Goal: Check status: Check status

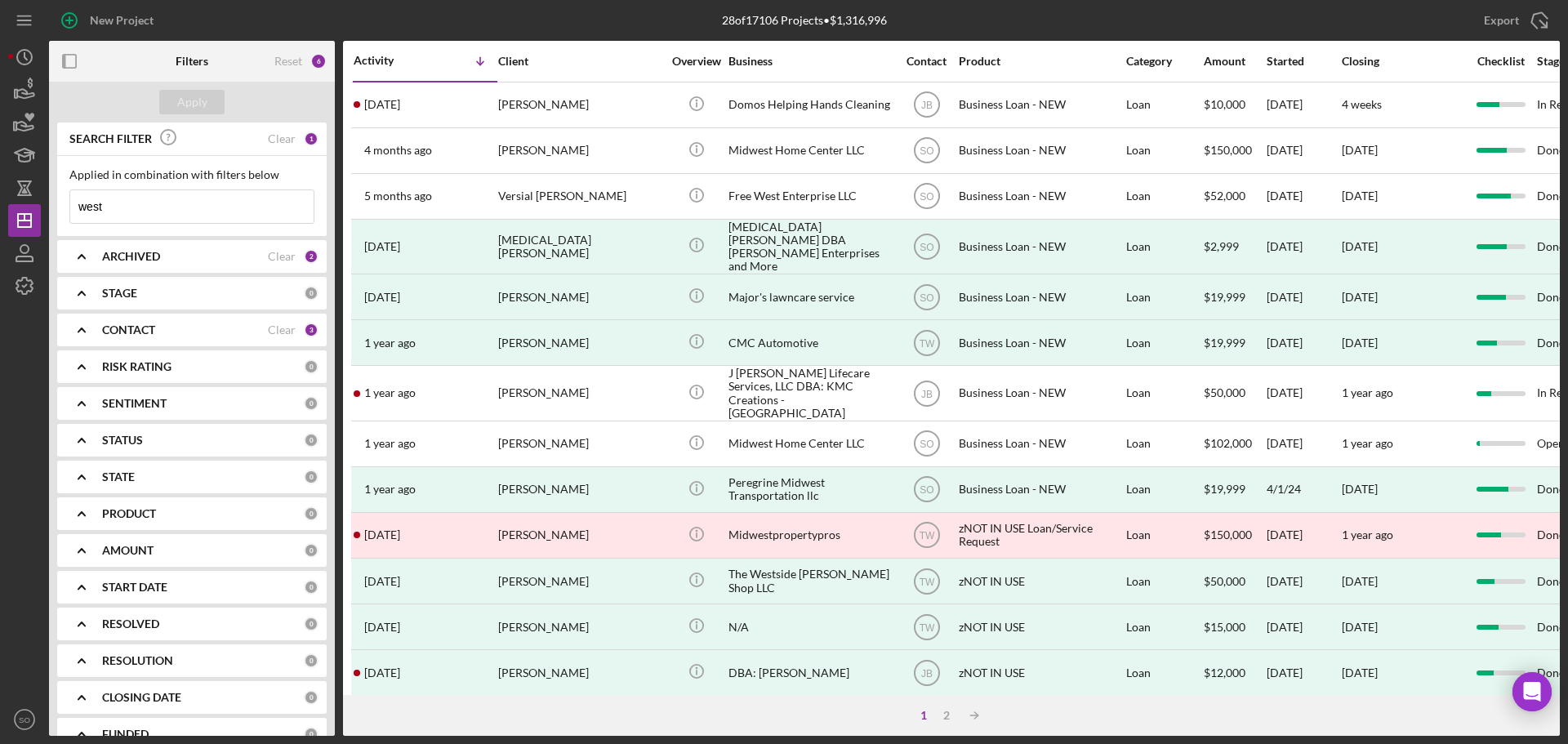
click at [112, 204] on input "west" at bounding box center [191, 206] width 244 height 32
drag, startPoint x: 112, startPoint y: 204, endPoint x: 17, endPoint y: 205, distance: 95.0
click at [31, 205] on div "New Project 28 of 17106 Projects • $1,316,996 west Export Icon/Export Filters R…" at bounding box center [783, 368] width 1551 height 736
type input "[PERSON_NAME]"
click at [182, 99] on div "Apply" at bounding box center [192, 102] width 31 height 24
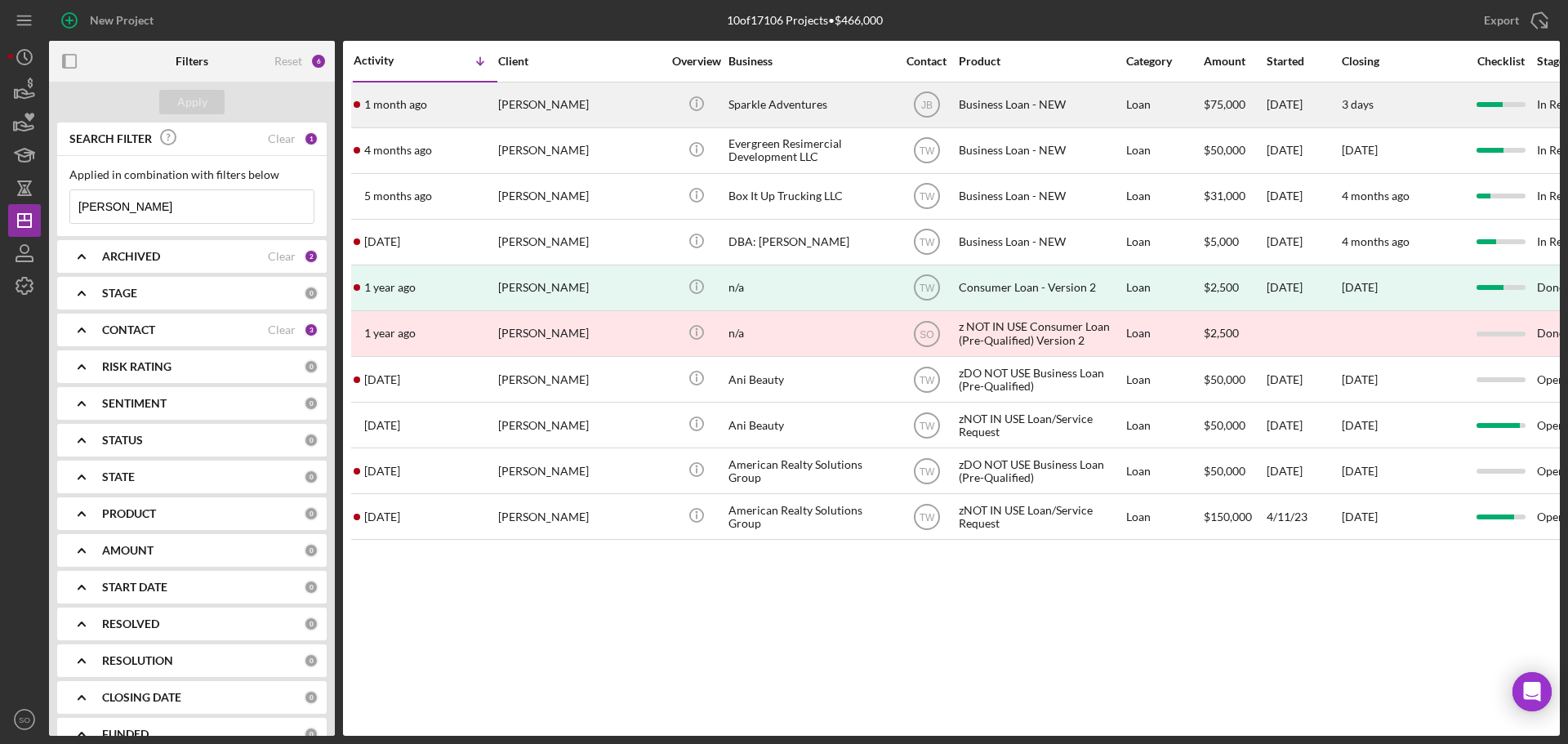
click at [550, 112] on div "[PERSON_NAME]" at bounding box center [580, 105] width 163 height 44
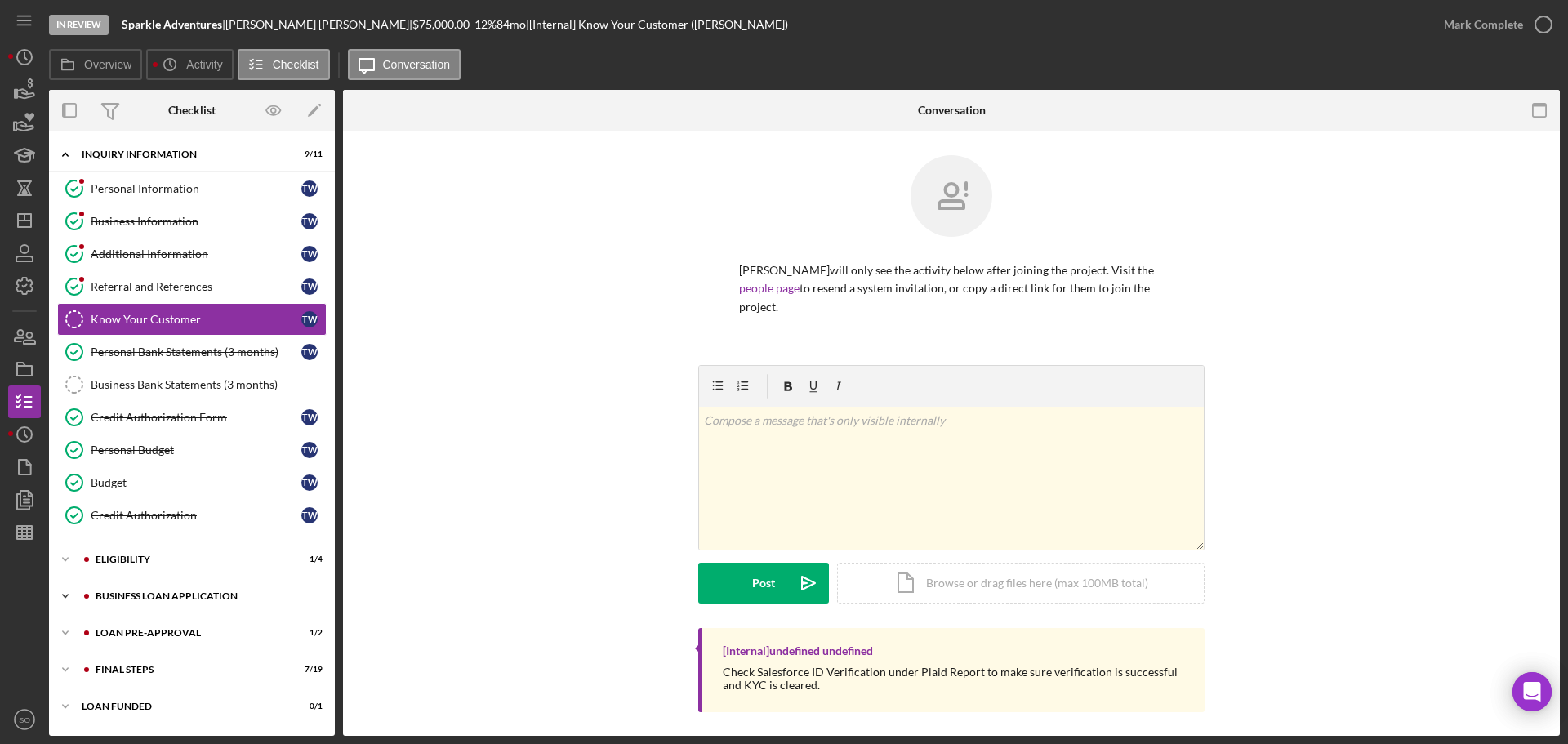
click at [202, 596] on div "BUSINESS LOAN APPLICATION" at bounding box center [204, 596] width 219 height 10
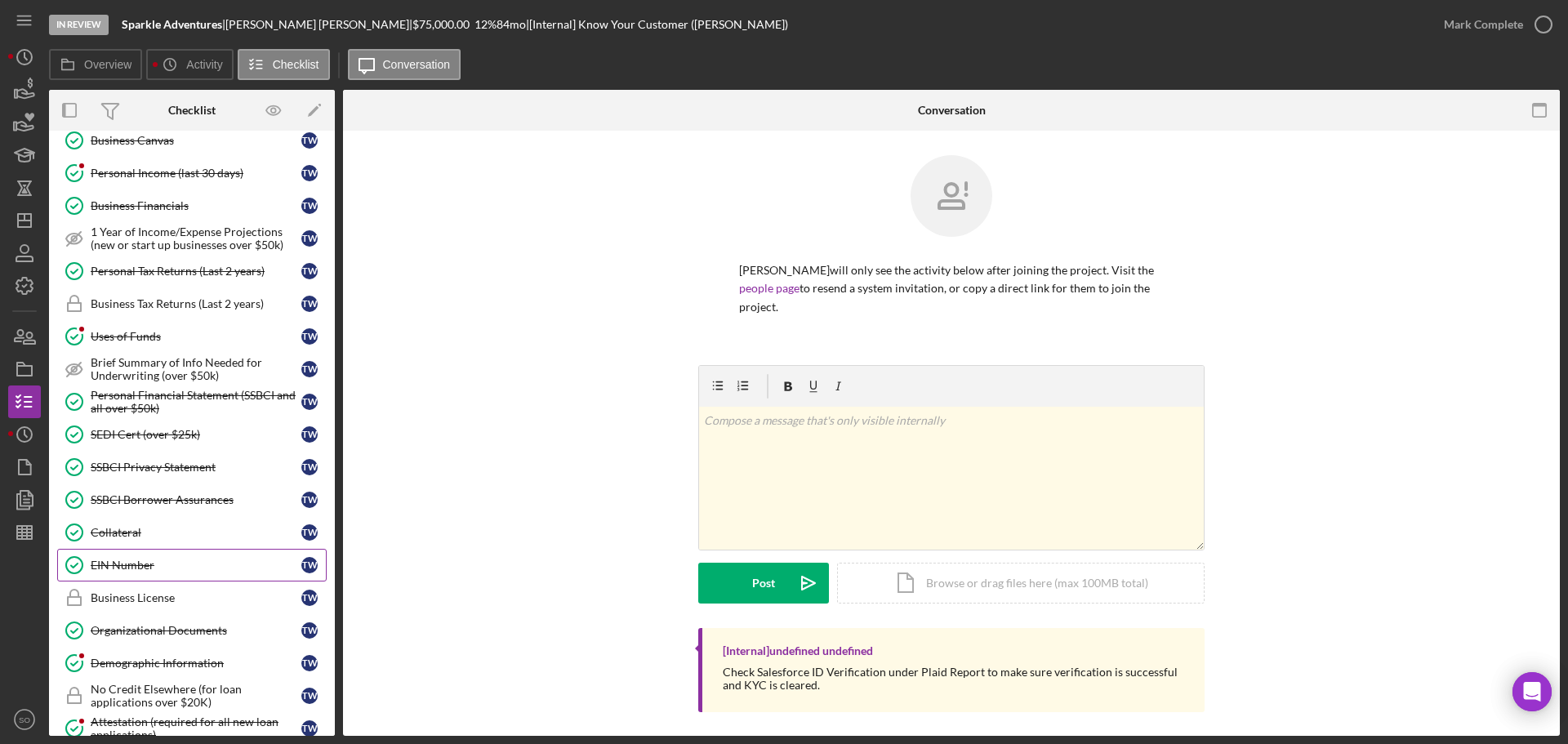
scroll to position [572, 0]
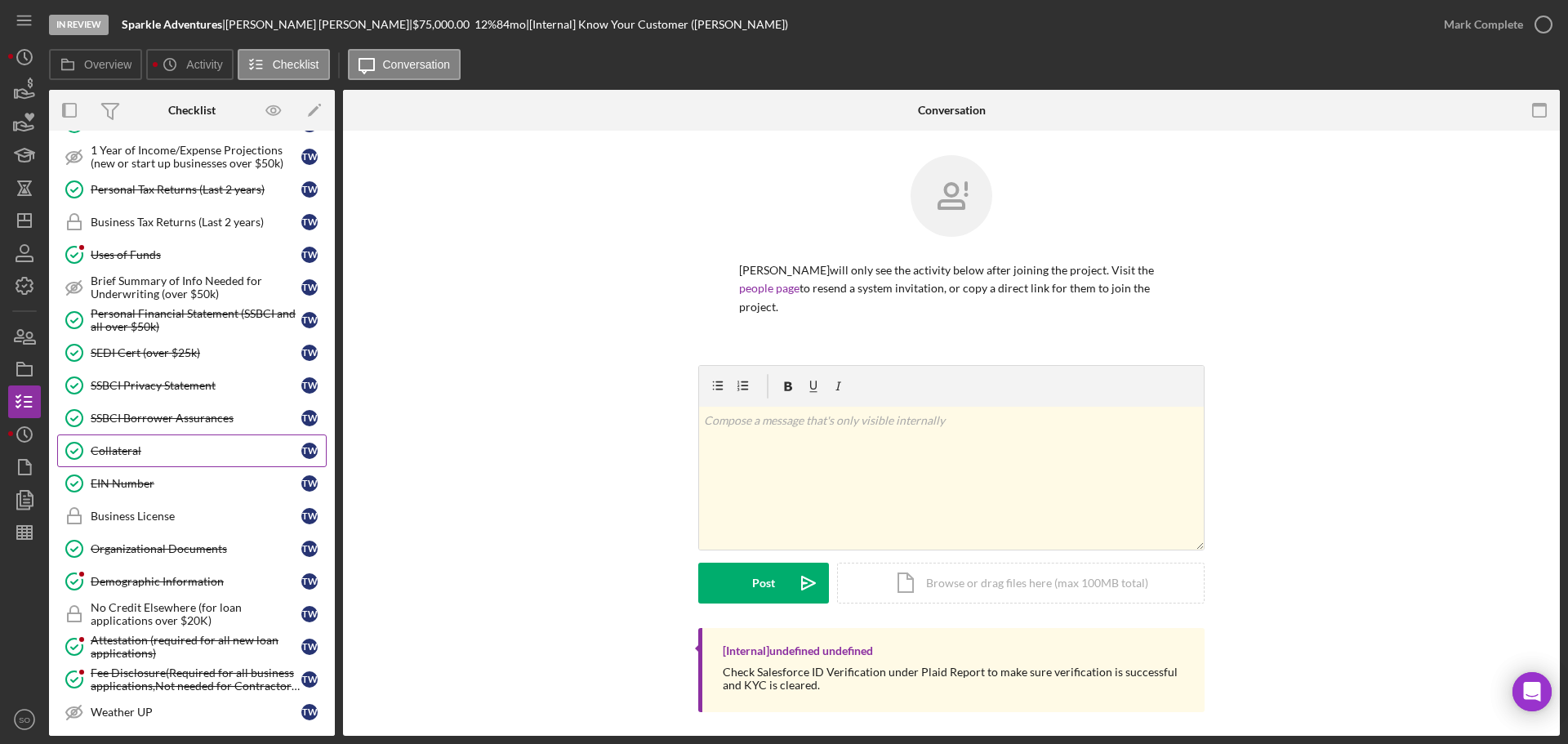
click at [134, 458] on div "Collateral" at bounding box center [196, 451] width 210 height 13
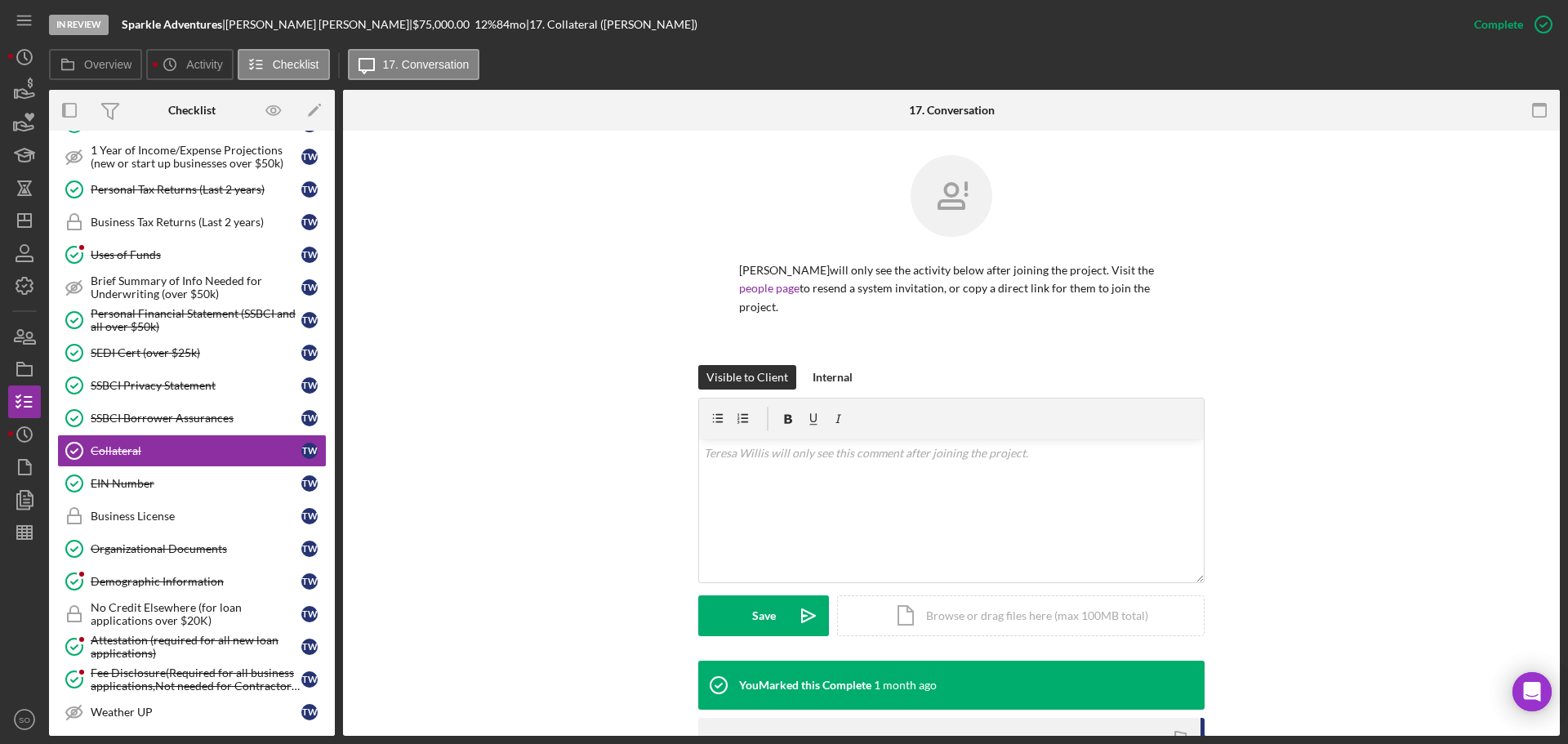
scroll to position [245, 0]
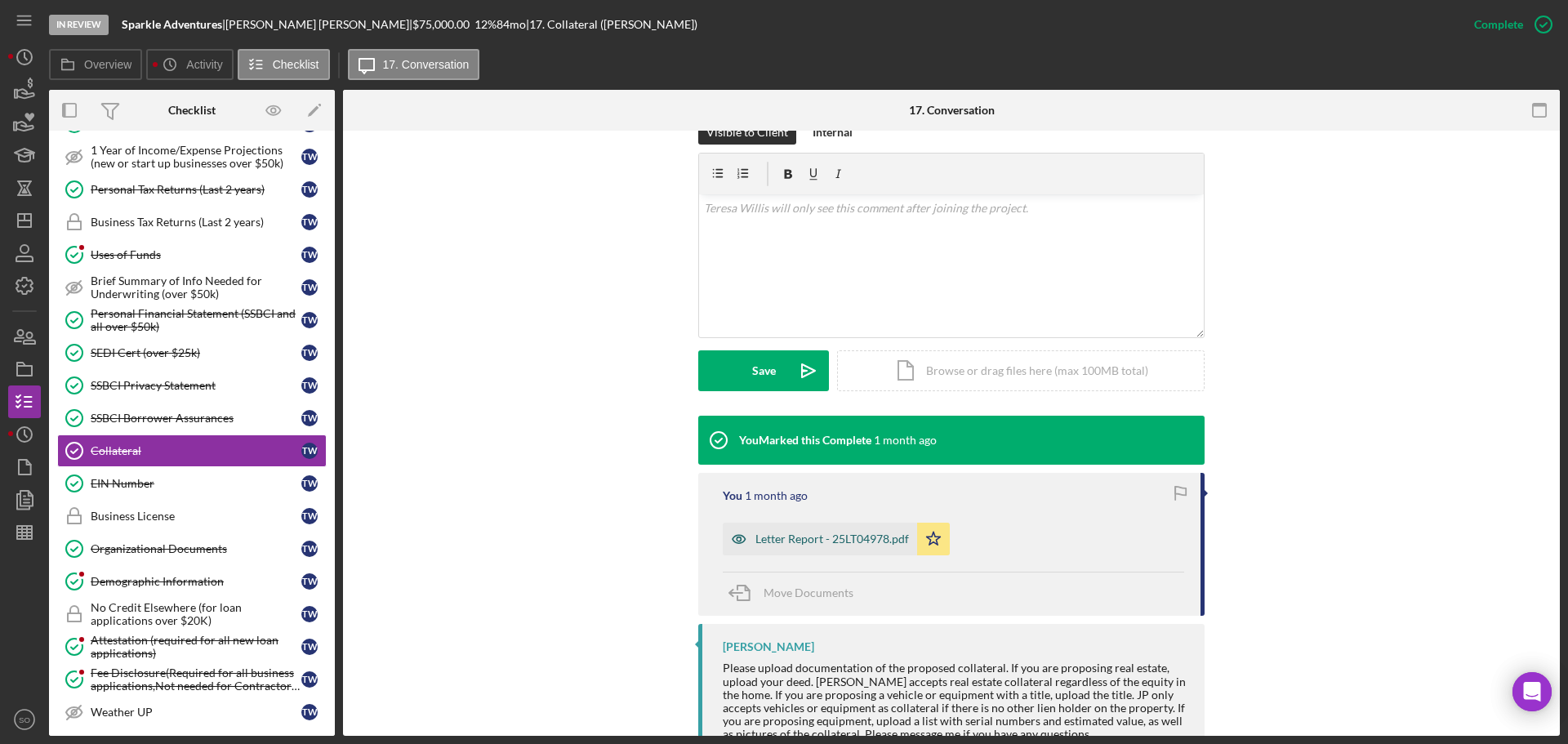
click at [828, 533] on div "Letter Report - 25LT04978.pdf" at bounding box center [832, 539] width 154 height 13
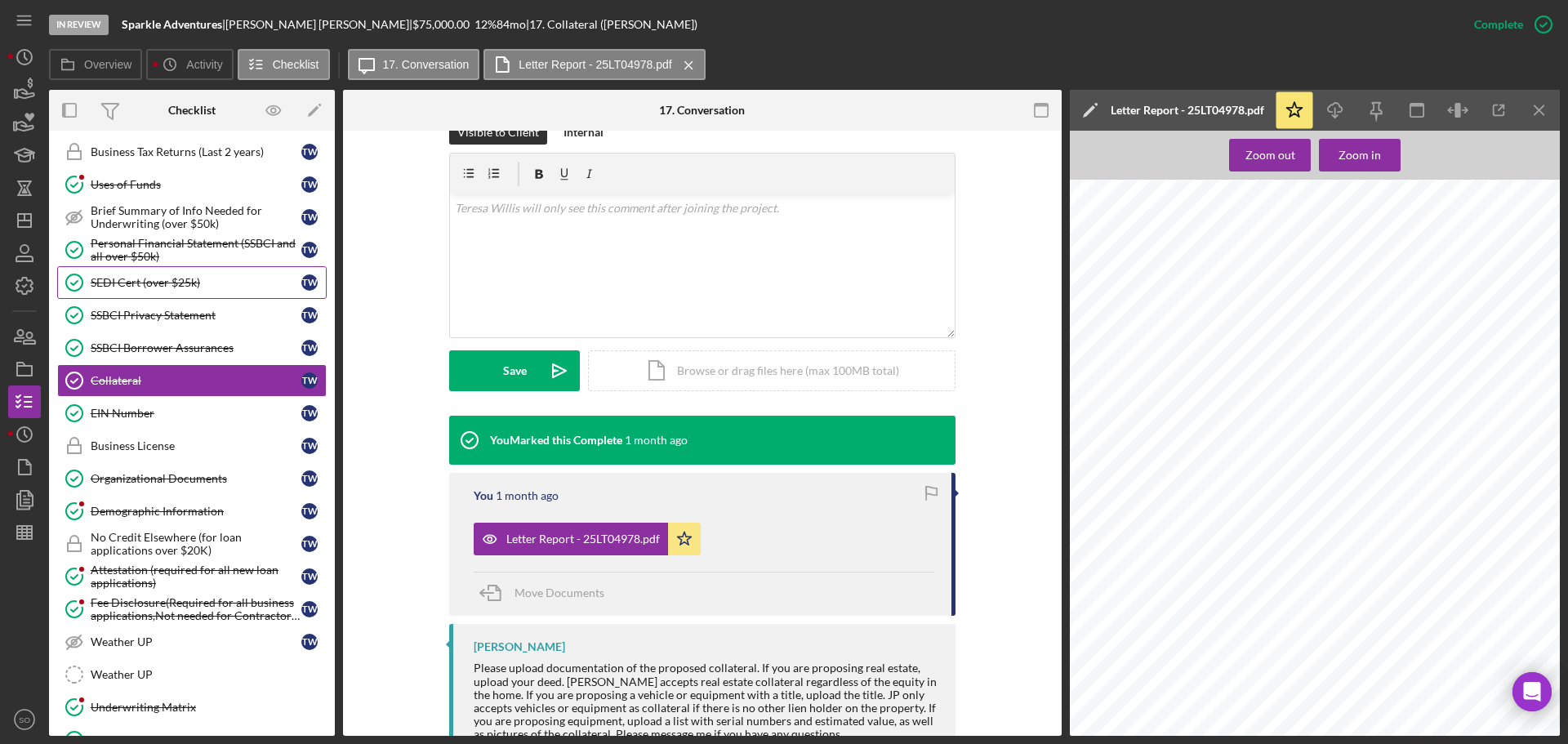
scroll to position [397, 0]
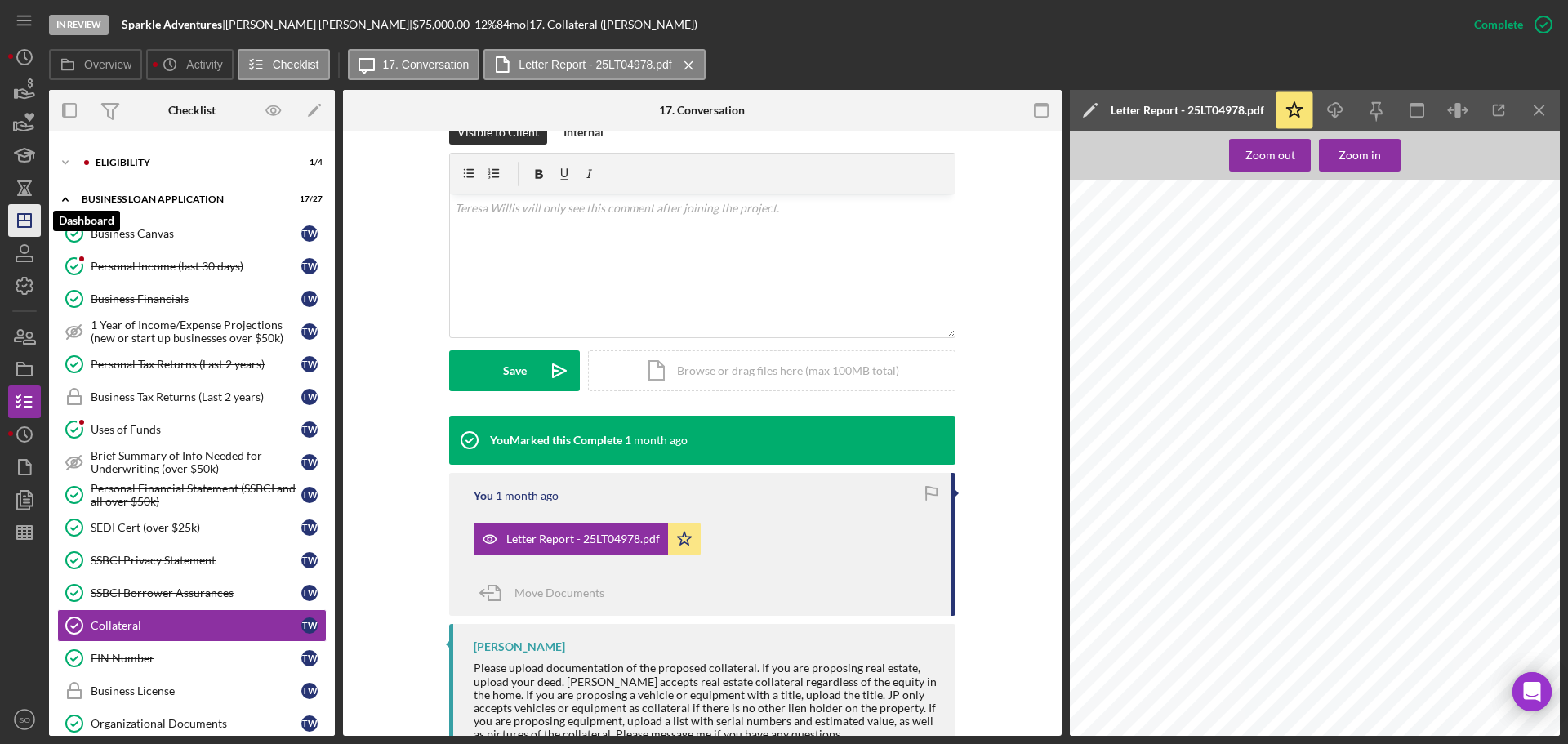
click at [33, 226] on icon "Icon/Dashboard" at bounding box center [24, 220] width 41 height 41
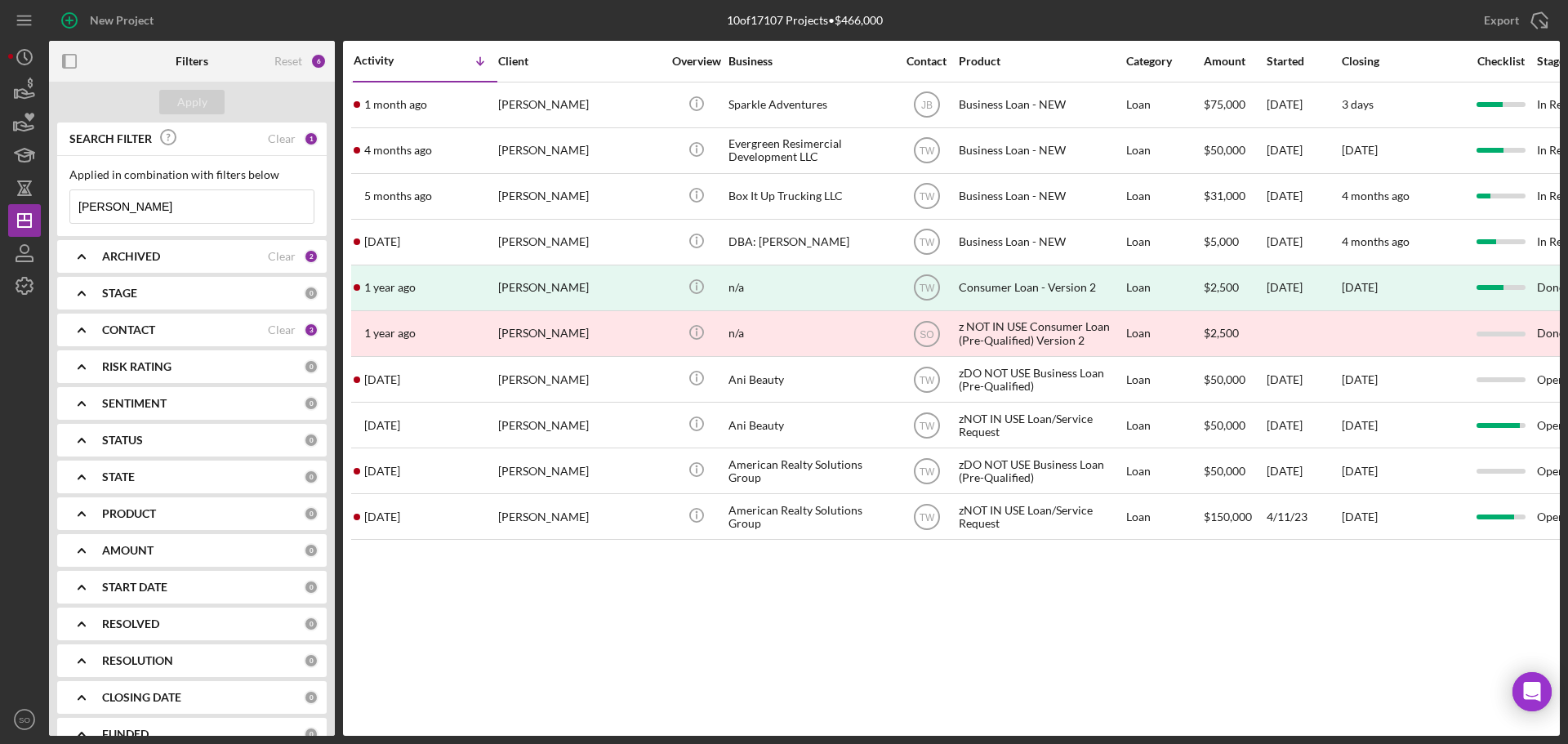
drag, startPoint x: 193, startPoint y: 210, endPoint x: 0, endPoint y: 179, distance: 195.5
click at [0, 179] on div "New Project 10 of 17107 Projects • $466,000 [PERSON_NAME] Export Icon/Export Fi…" at bounding box center [784, 372] width 1568 height 744
type input "[PERSON_NAME]"
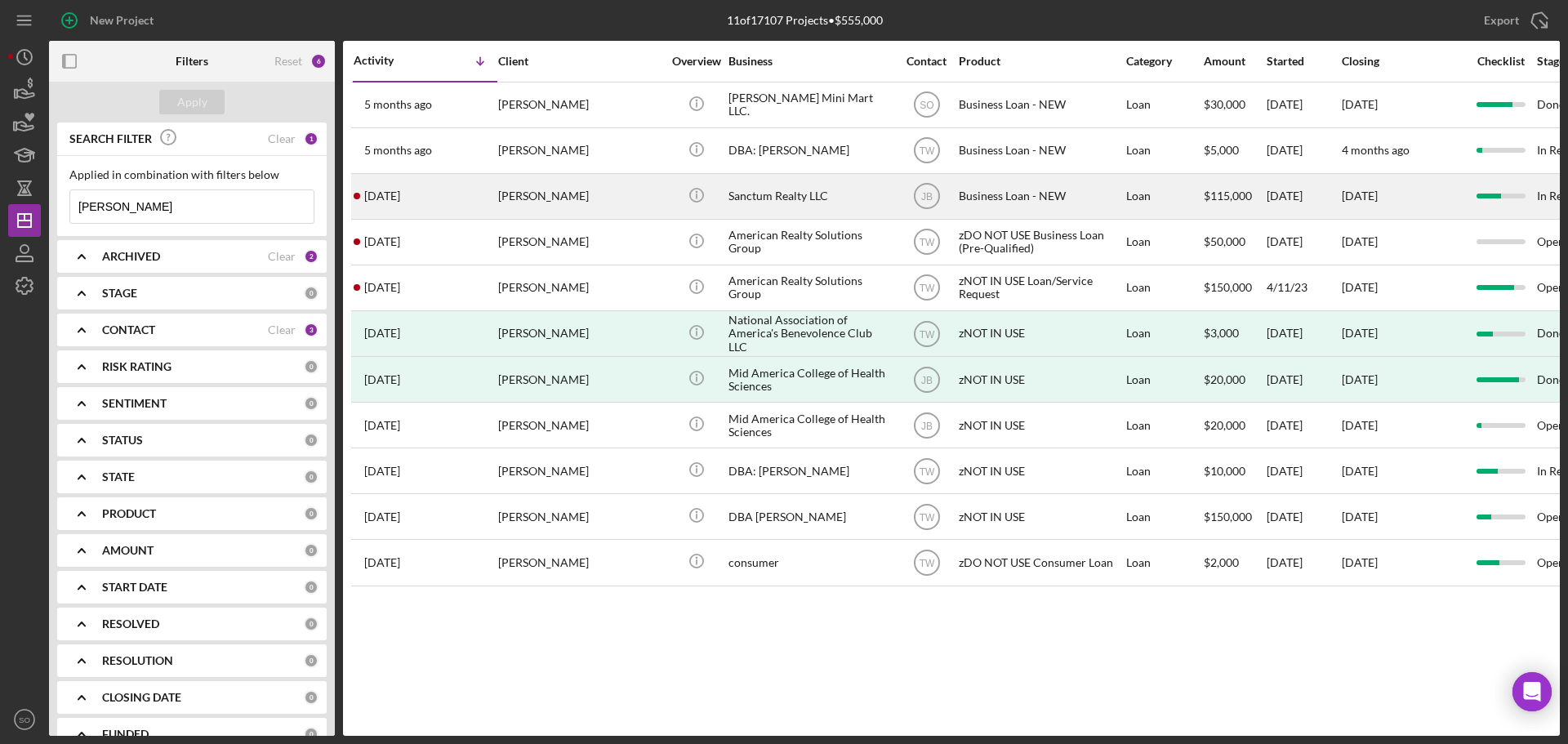
click at [490, 204] on div "[DATE] [PERSON_NAME]" at bounding box center [425, 196] width 143 height 44
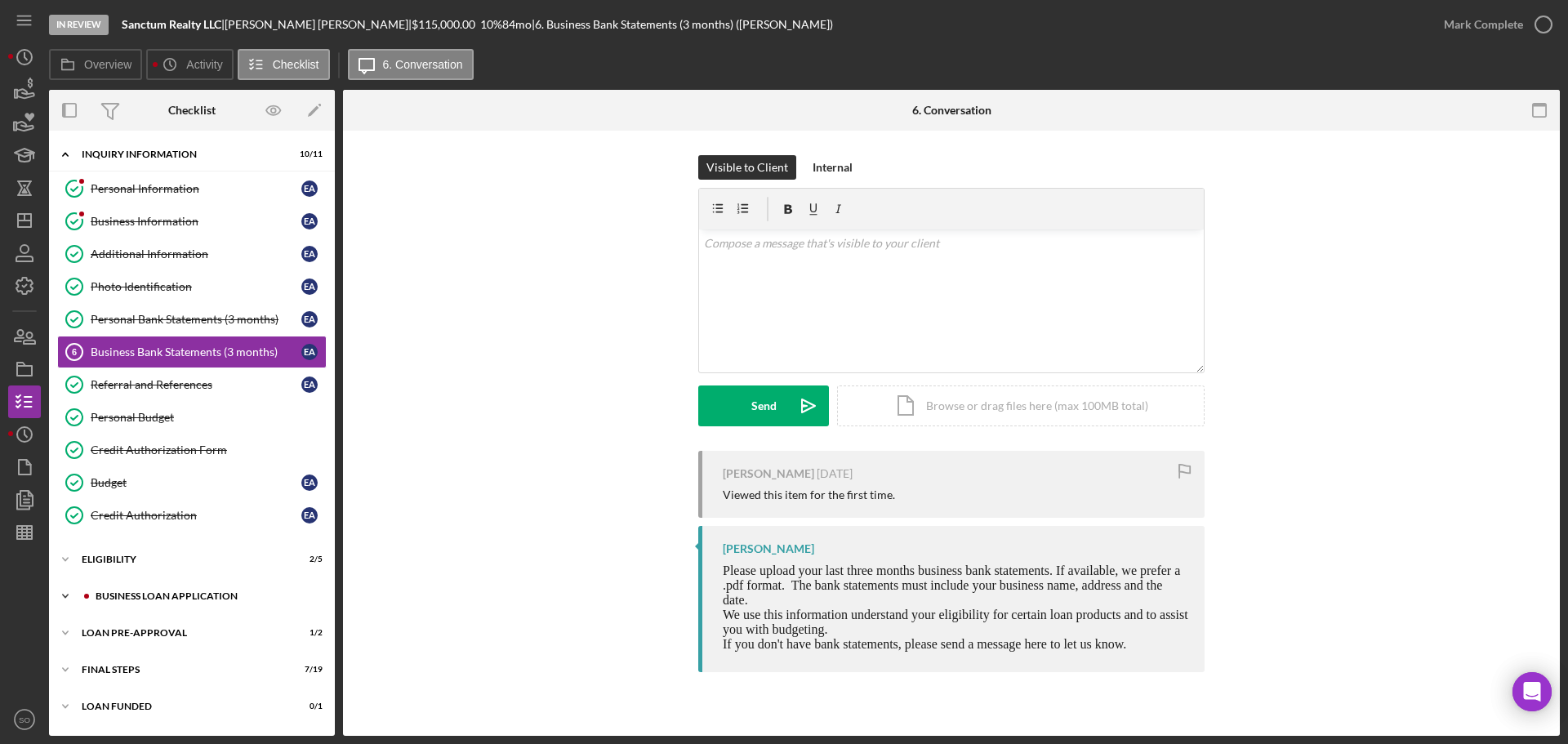
click at [258, 588] on div "Icon/Expander BUSINESS LOAN APPLICATION 13 / 26" at bounding box center [191, 596] width 285 height 32
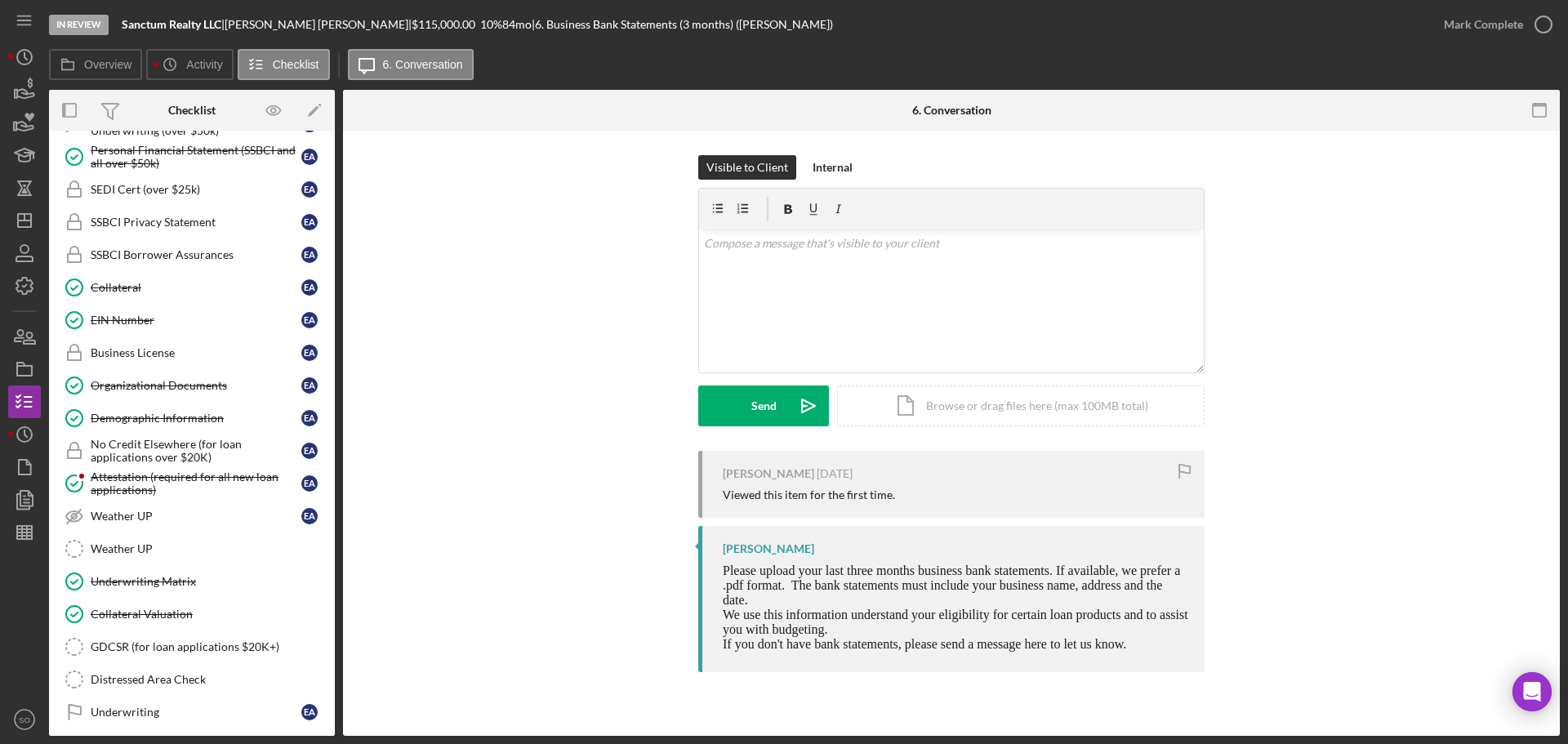
scroll to position [855, 0]
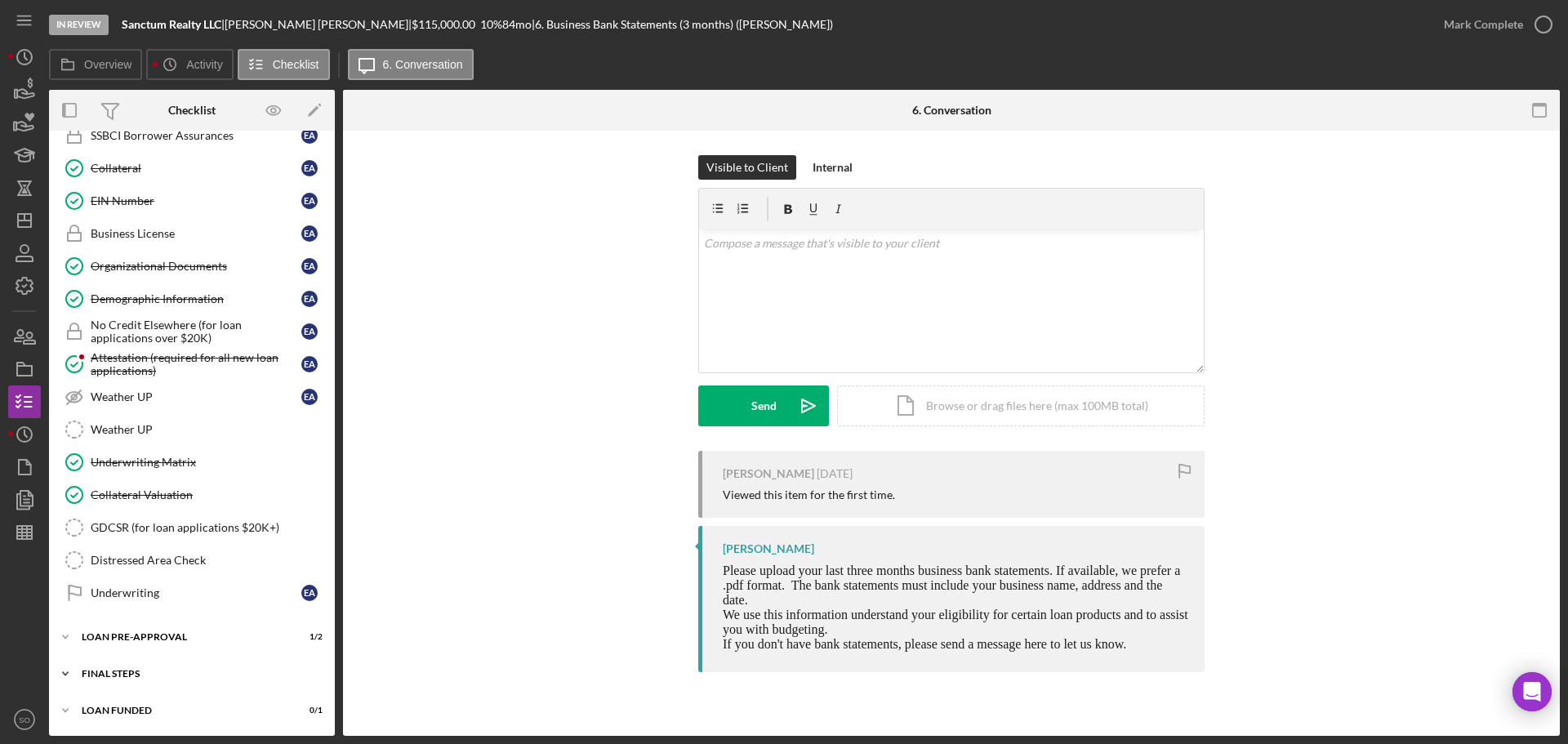
click at [181, 665] on div "Icon/Expander FINAL STEPS 7 / 19" at bounding box center [191, 673] width 285 height 32
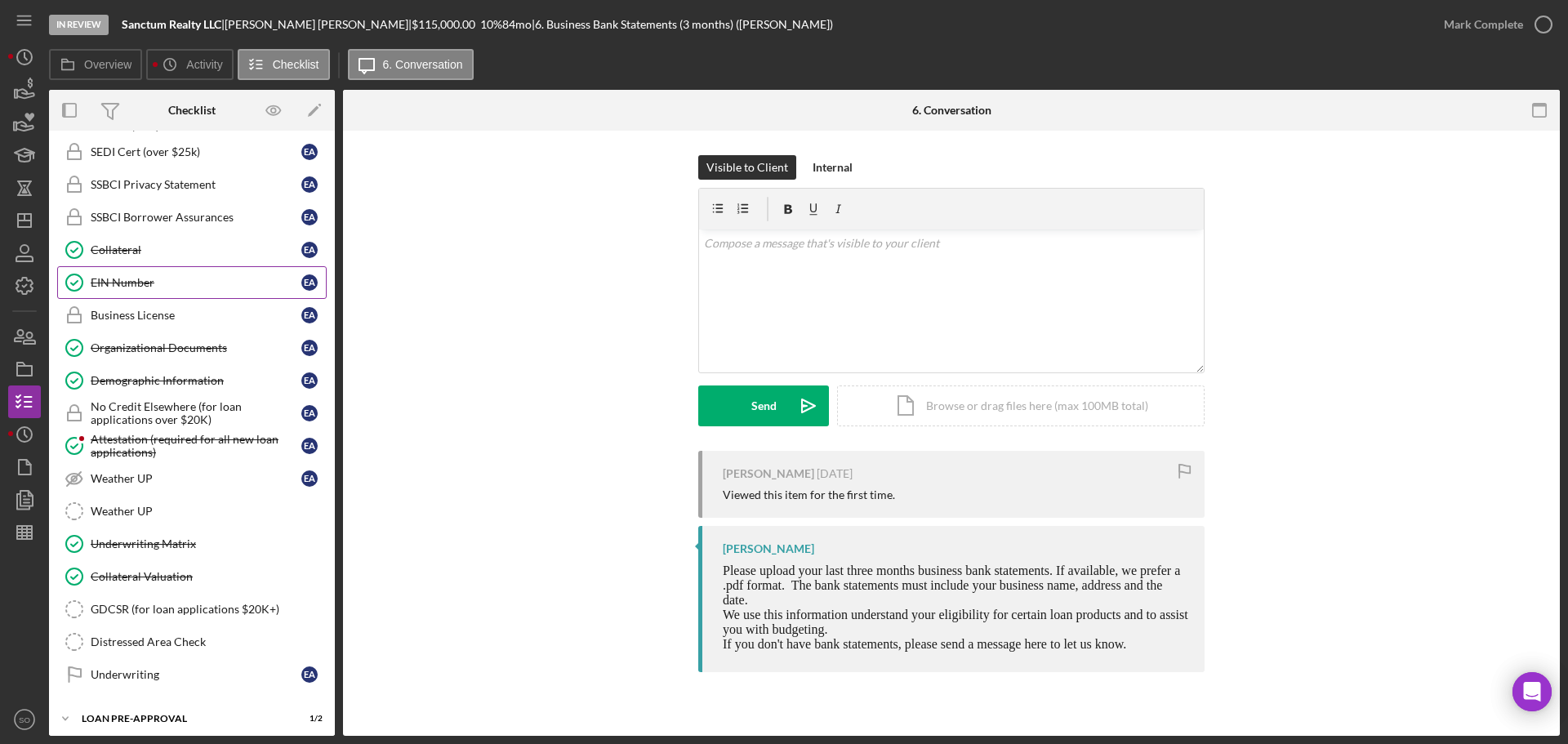
click at [146, 256] on div "Collateral" at bounding box center [196, 250] width 210 height 13
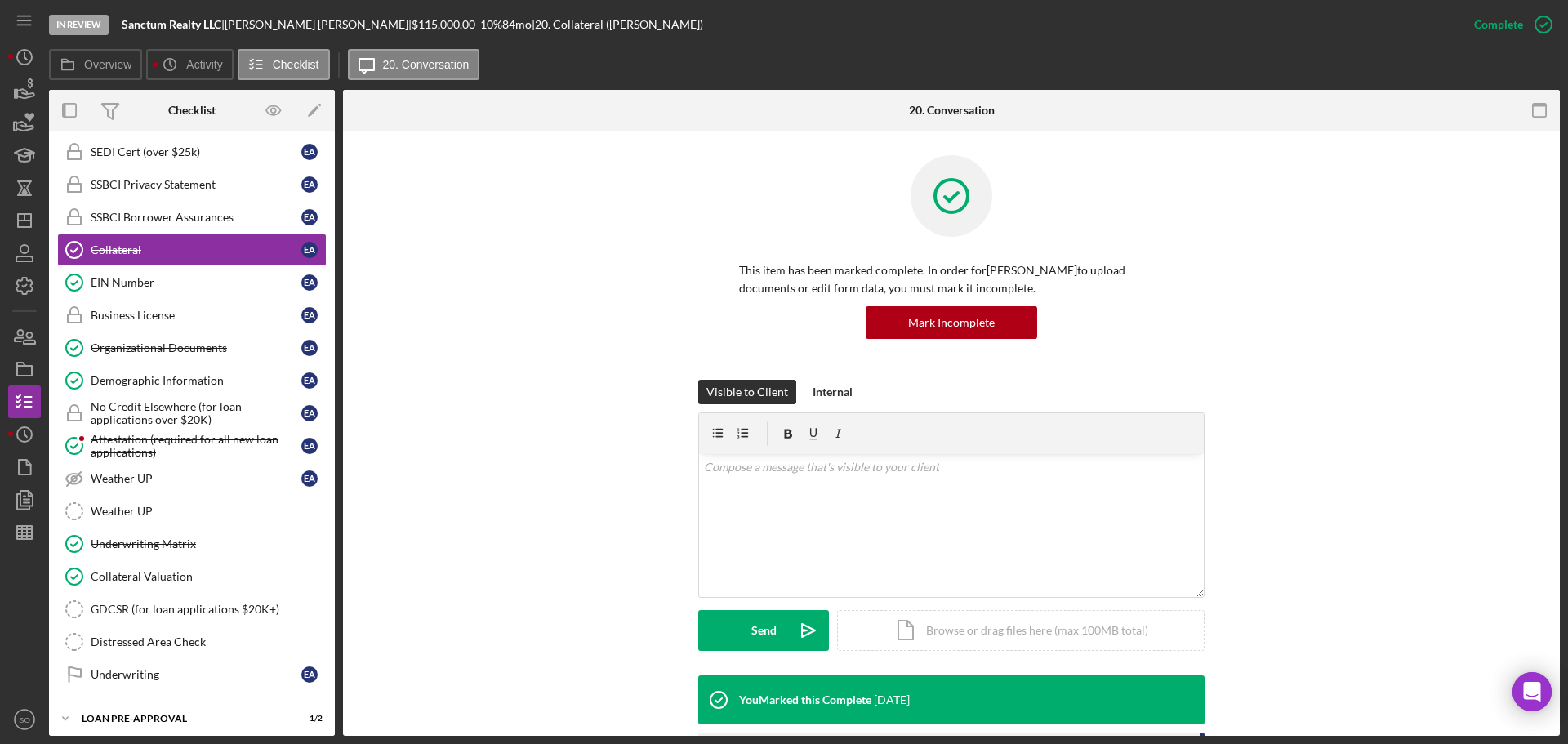
scroll to position [318, 0]
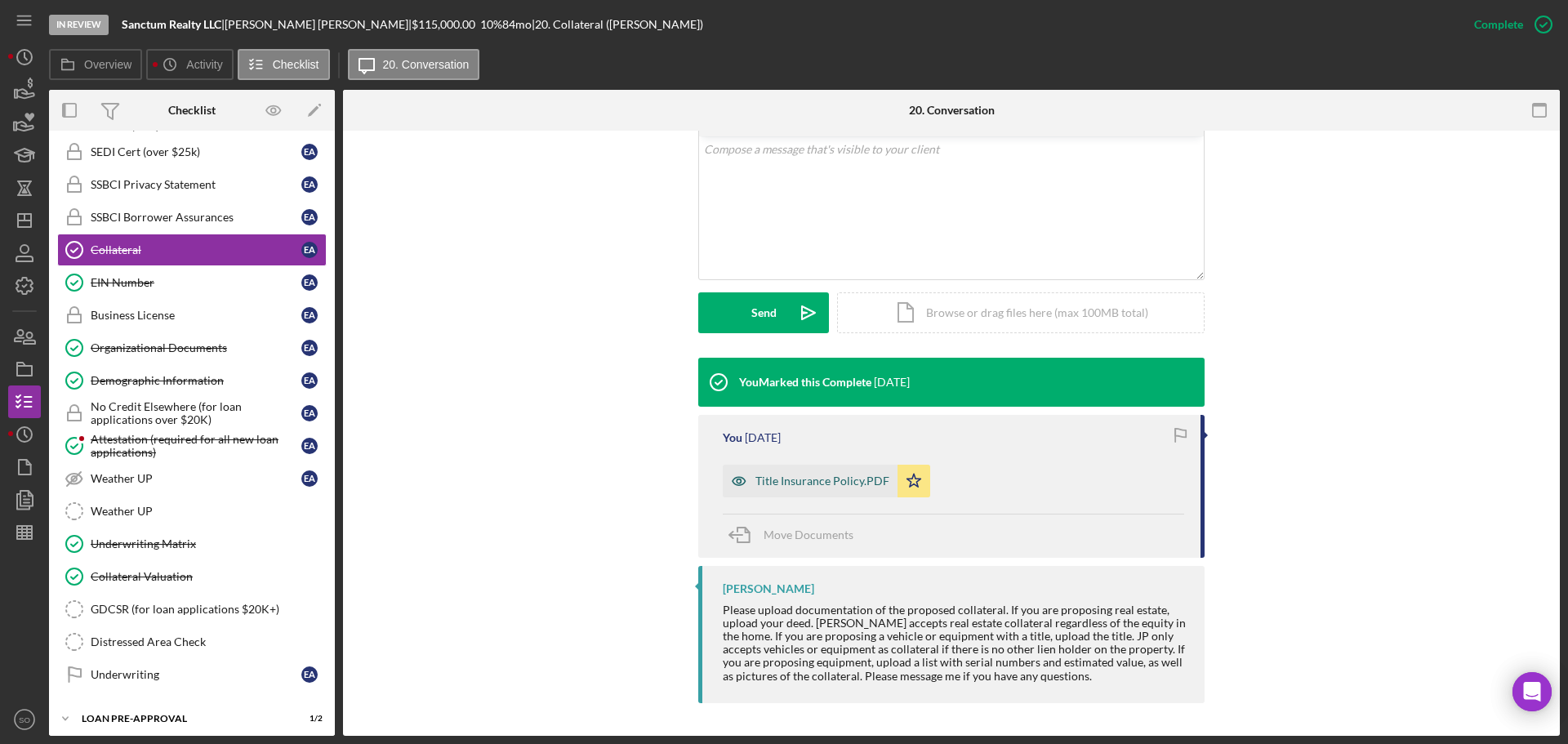
click at [827, 495] on div "Title Insurance Policy.PDF" at bounding box center [810, 480] width 175 height 32
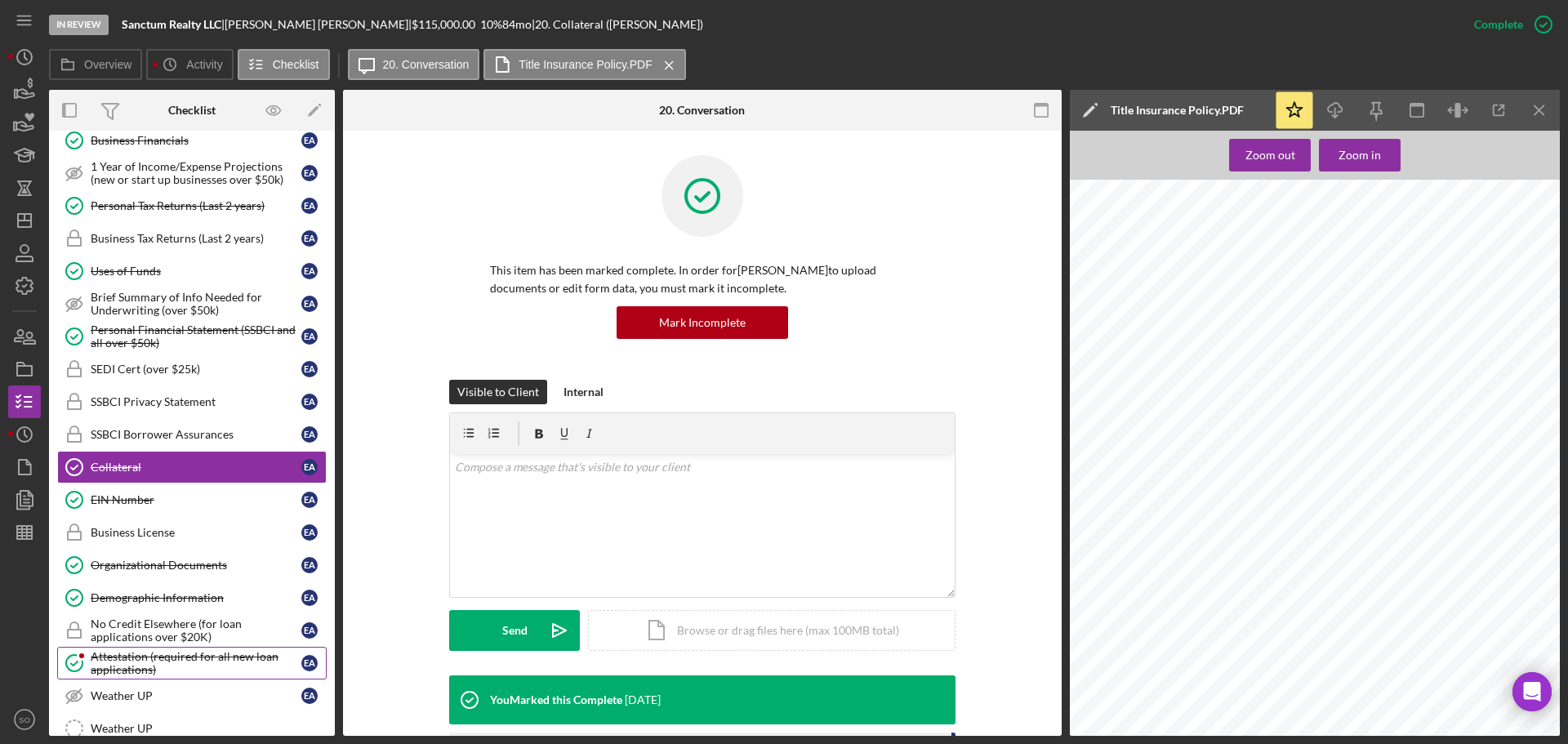
scroll to position [0, 0]
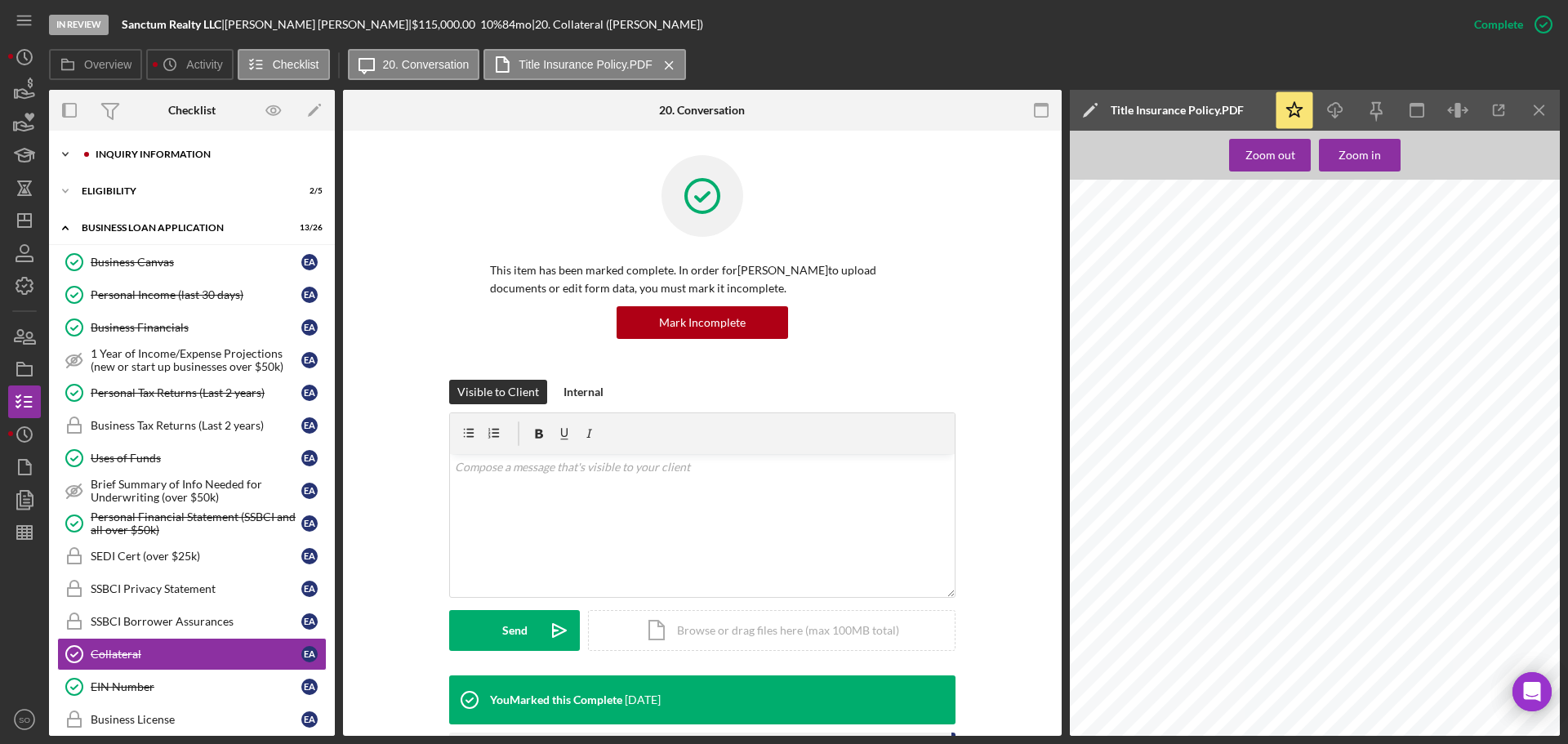
click at [189, 155] on div "INQUIRY INFORMATION" at bounding box center [204, 154] width 219 height 10
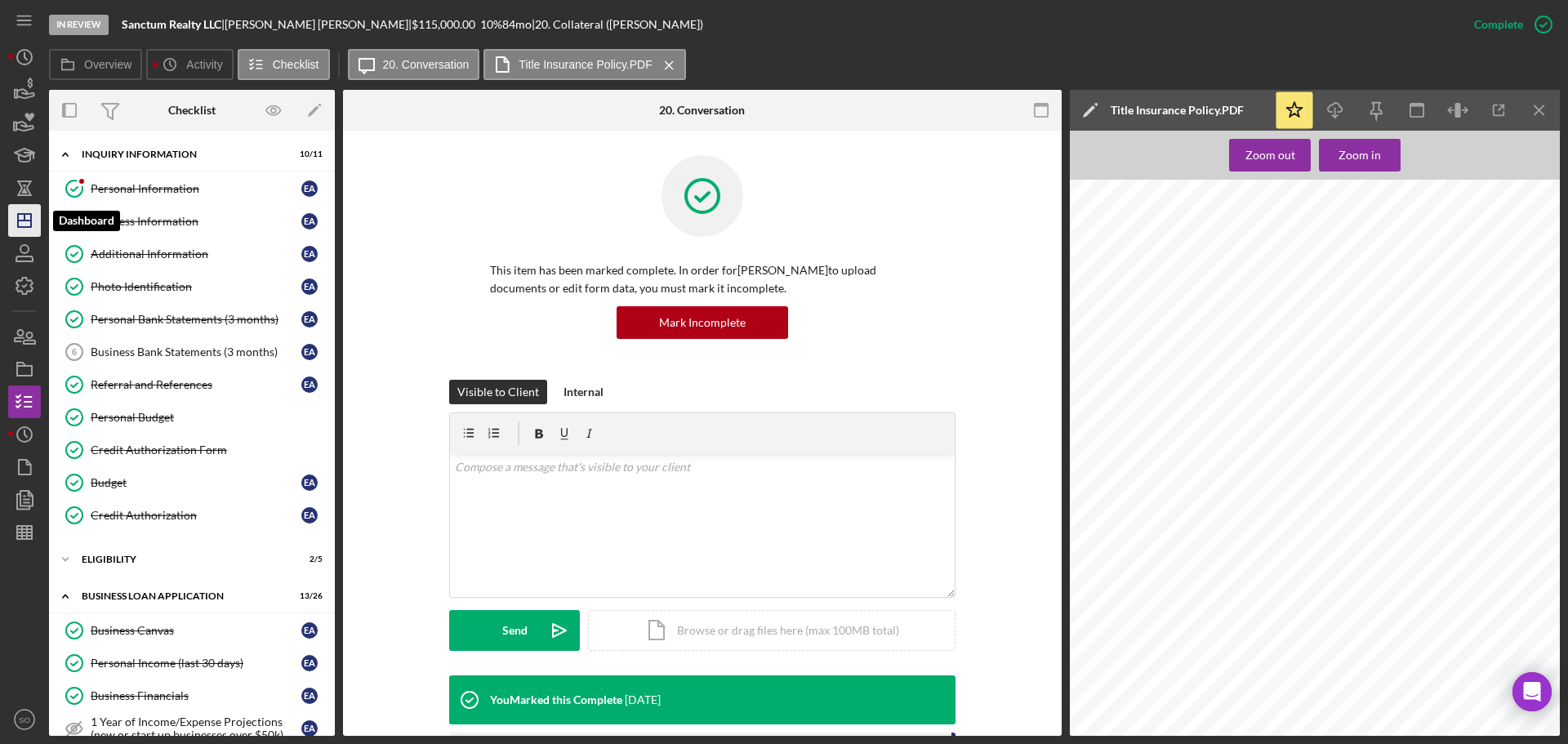
click at [29, 222] on icon "Icon/Dashboard" at bounding box center [24, 220] width 41 height 41
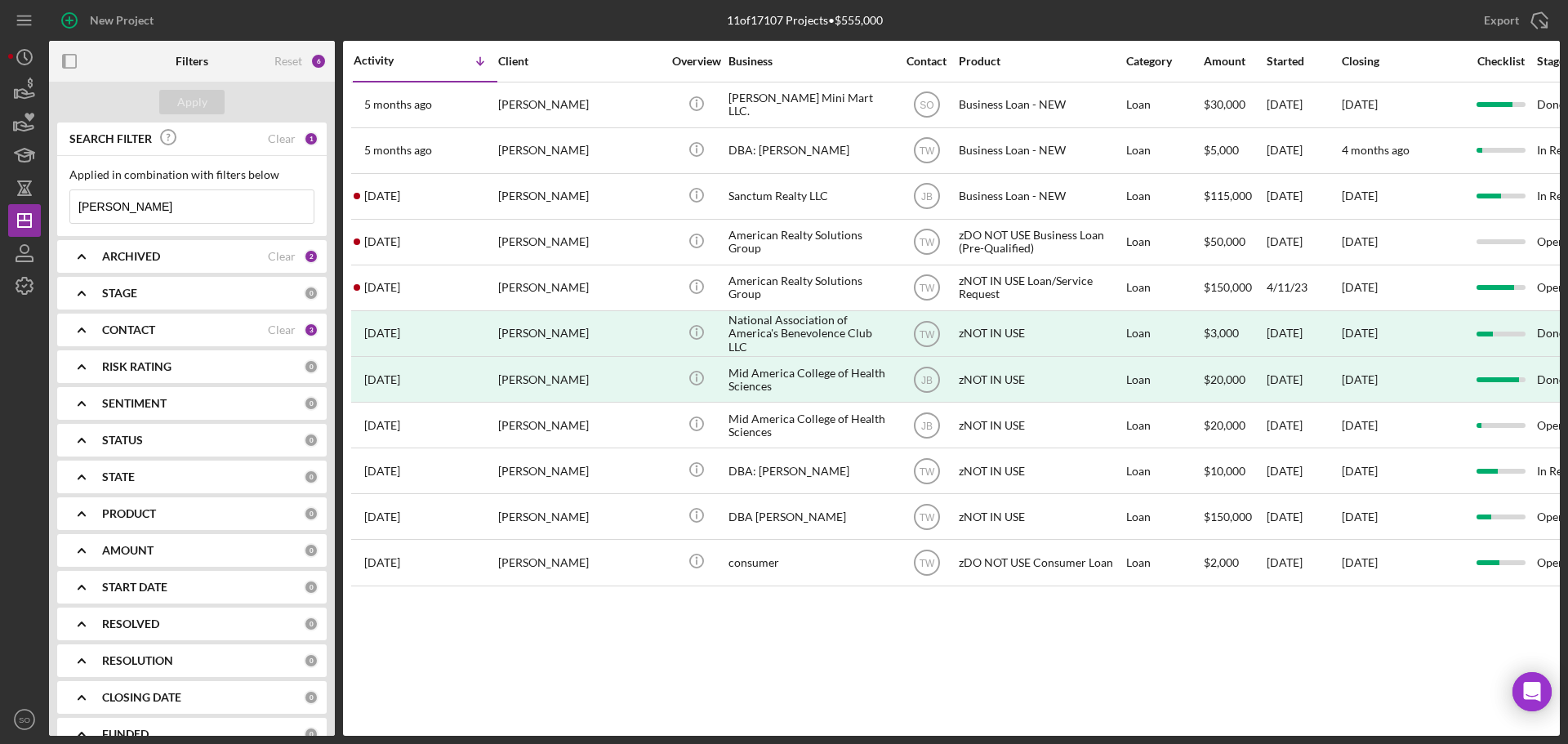
drag, startPoint x: 132, startPoint y: 207, endPoint x: 0, endPoint y: 177, distance: 135.4
click at [0, 177] on div "New Project 11 of 17107 Projects • $555,000 [PERSON_NAME] Export Icon/Export Fi…" at bounding box center [784, 372] width 1568 height 744
type input "[PERSON_NAME]"
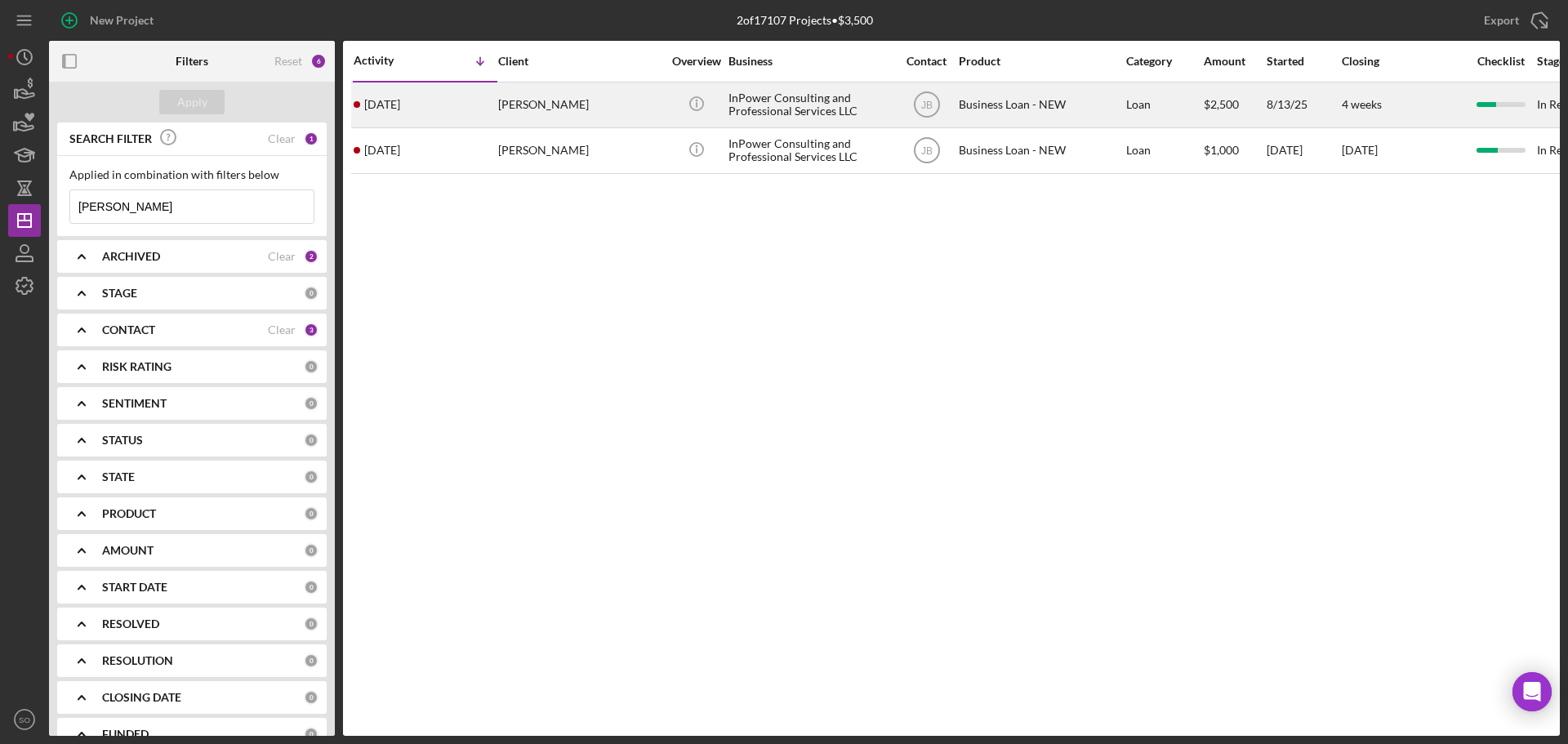
click at [574, 111] on div "[PERSON_NAME]" at bounding box center [580, 105] width 163 height 44
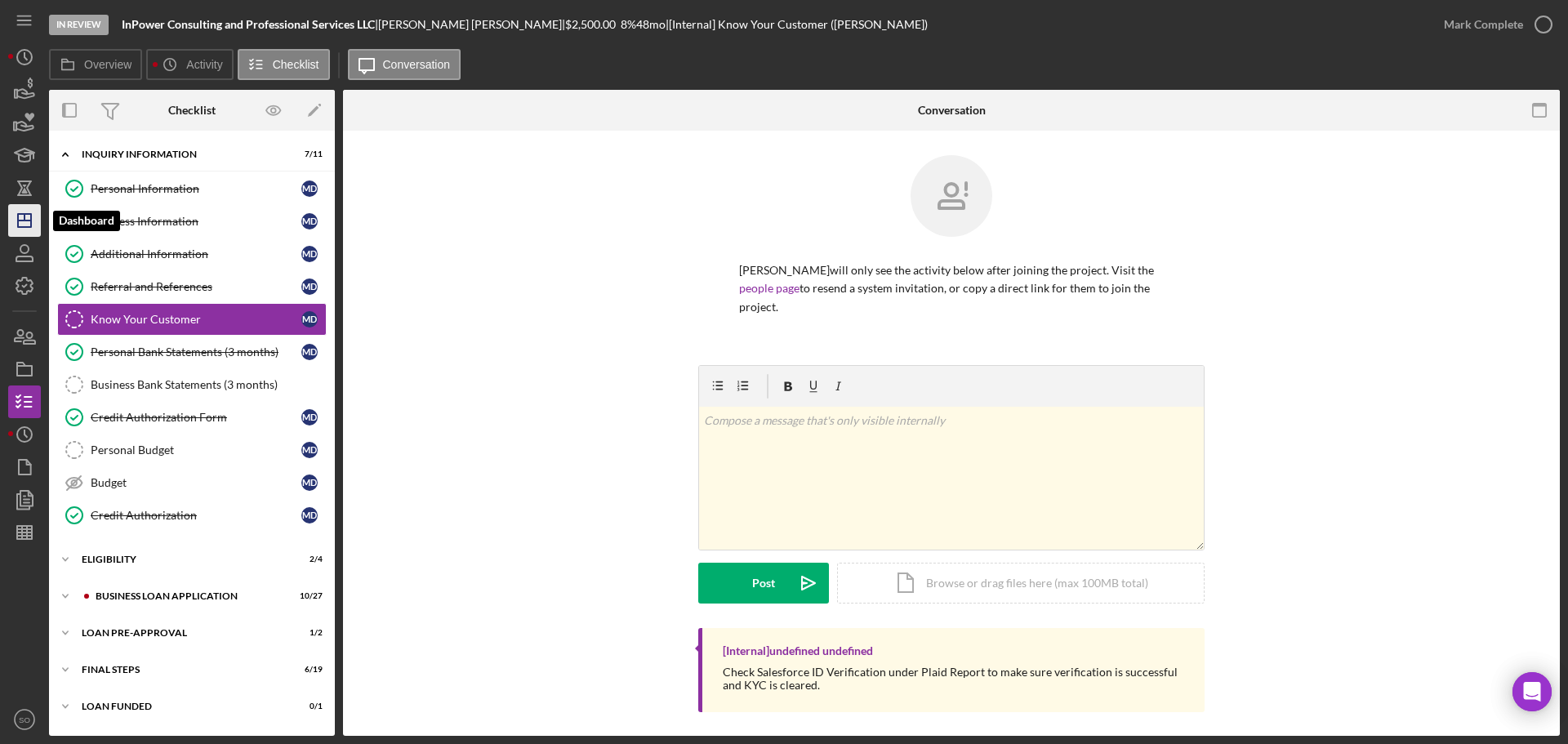
click at [33, 218] on icon "Icon/Dashboard" at bounding box center [24, 220] width 41 height 41
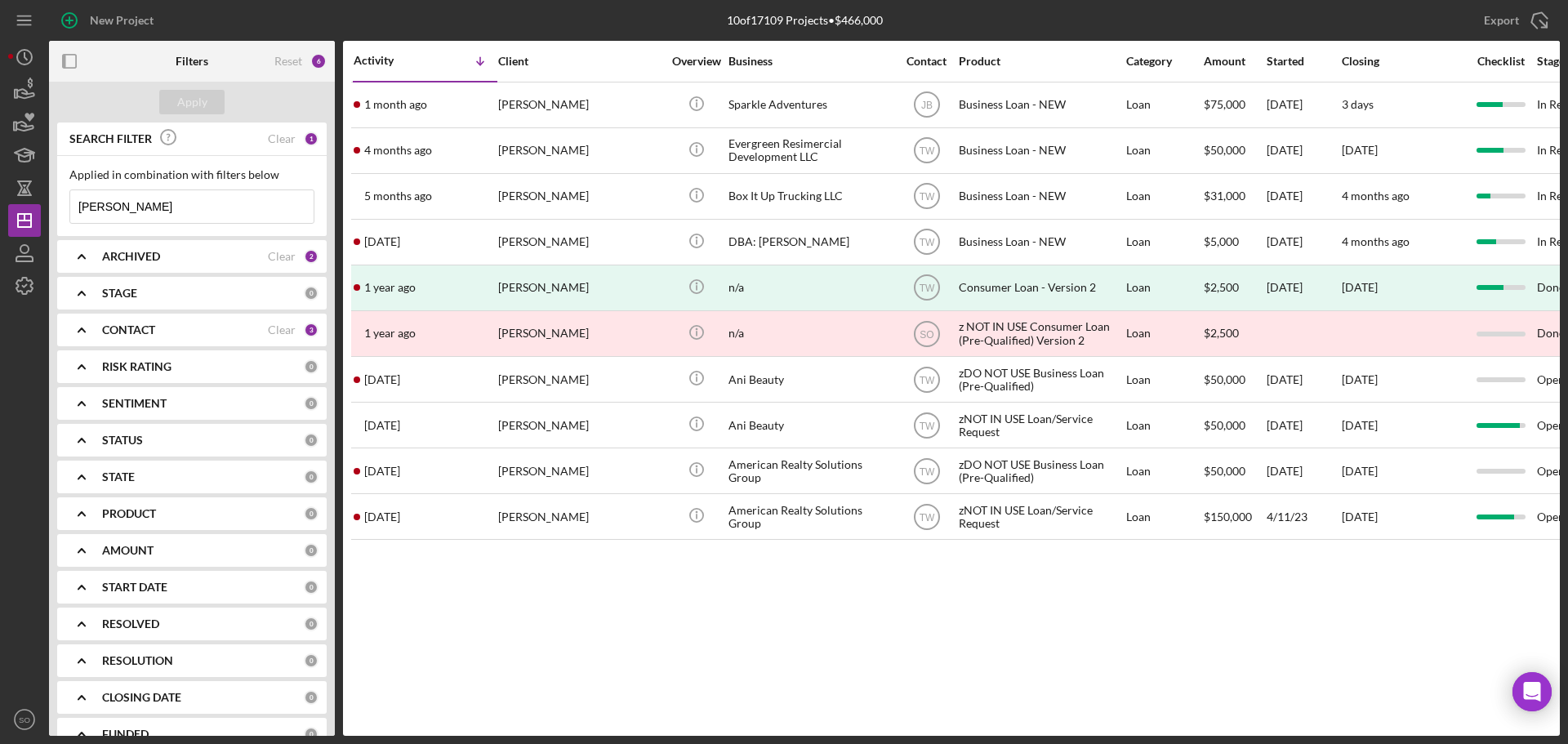
drag, startPoint x: 155, startPoint y: 210, endPoint x: 3, endPoint y: 209, distance: 152.0
click at [3, 209] on div "New Project 10 of 17109 Projects • $466,000 [PERSON_NAME] Export Icon/Export Fi…" at bounding box center [784, 372] width 1568 height 744
type input "chase"
click at [214, 97] on button "Apply" at bounding box center [191, 102] width 65 height 24
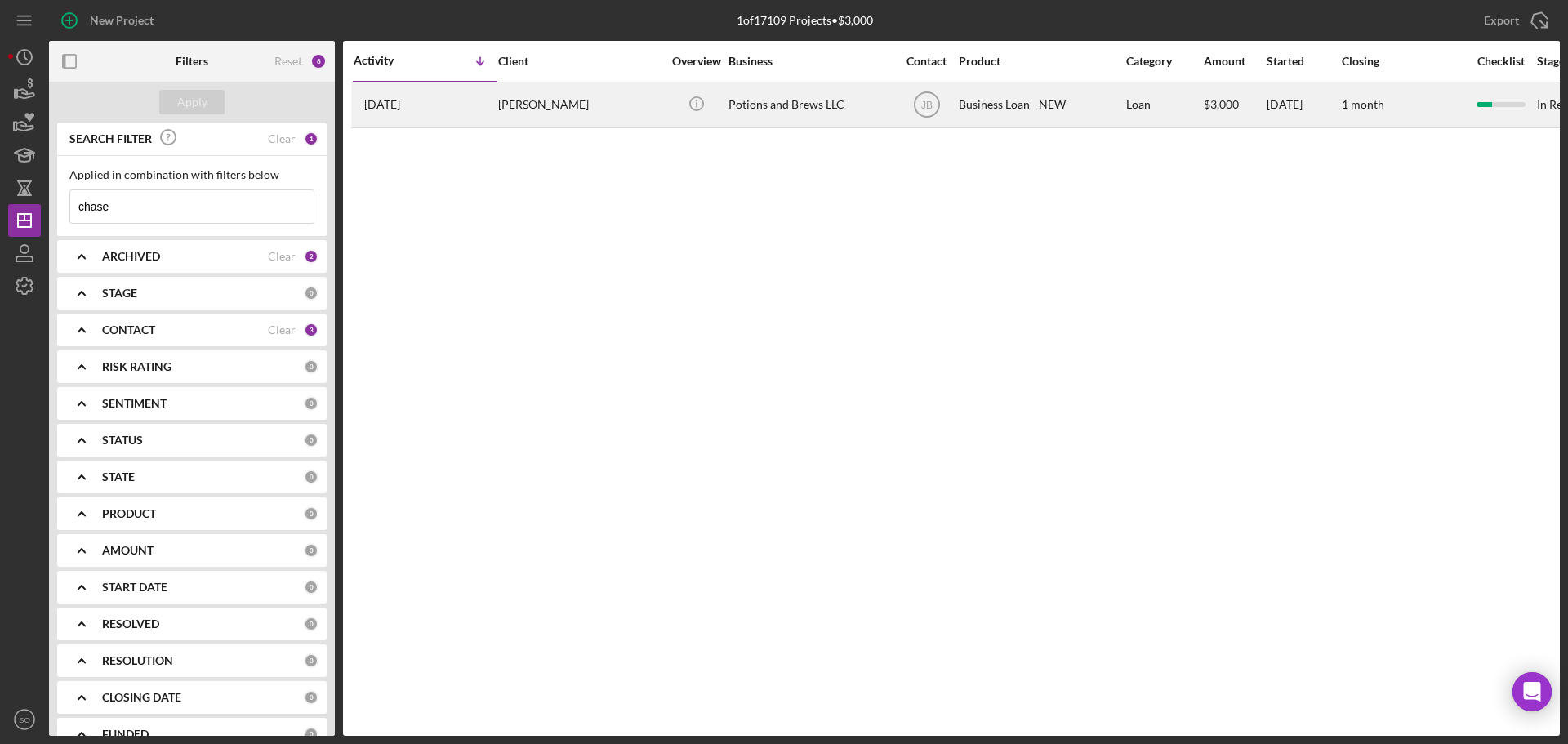
click at [521, 107] on div "[PERSON_NAME]" at bounding box center [580, 105] width 163 height 44
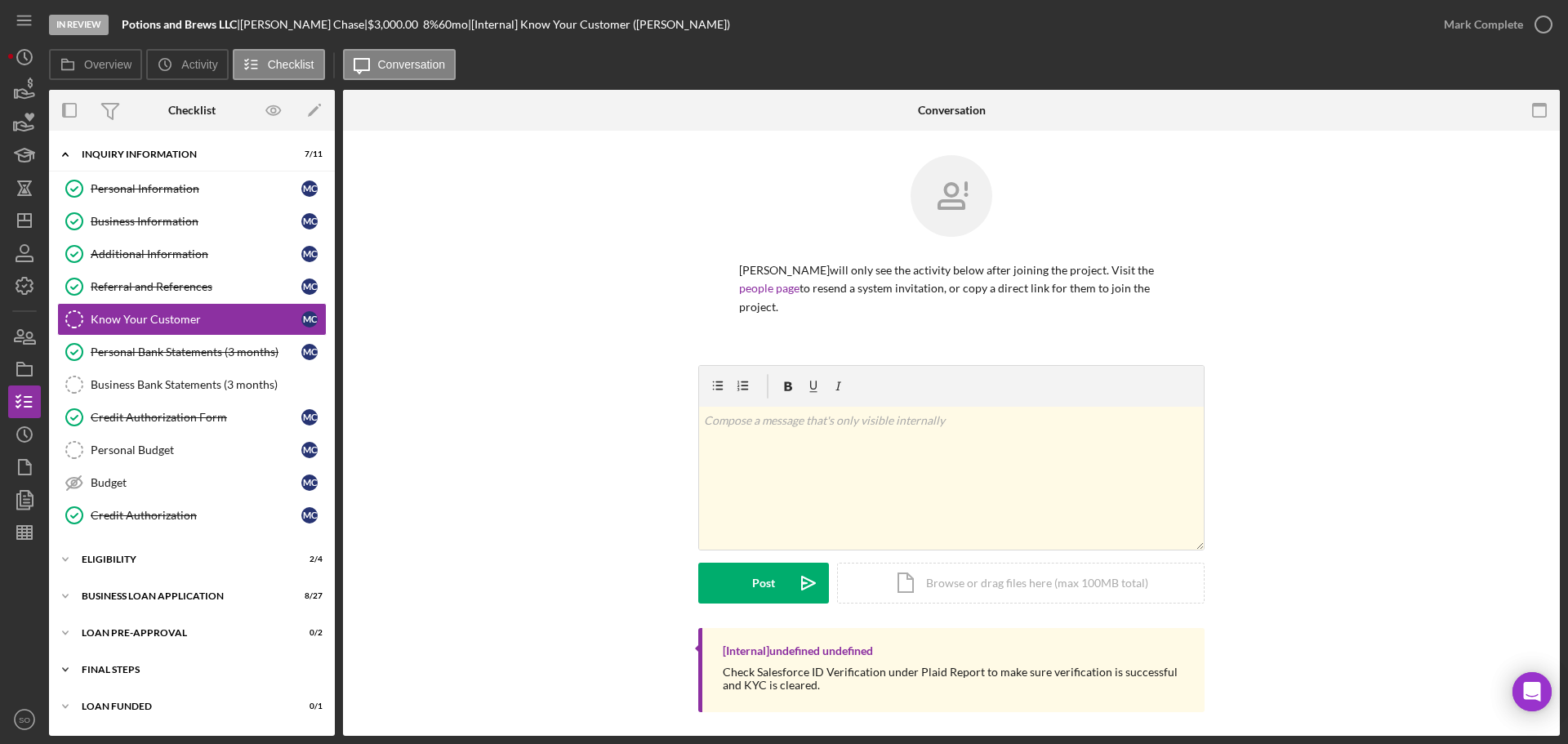
click at [139, 671] on div "FINAL STEPS" at bounding box center [198, 669] width 233 height 10
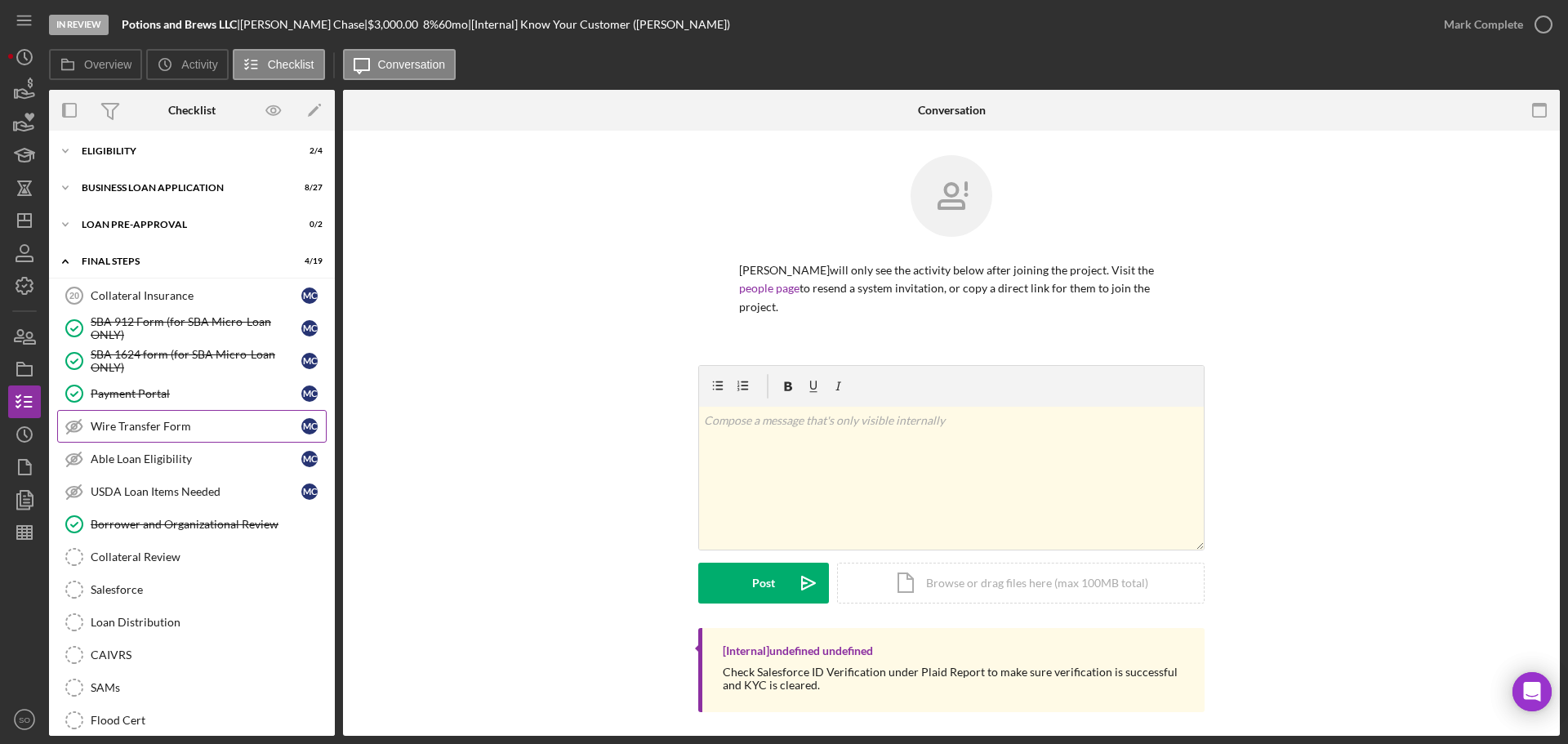
click at [197, 425] on div "Wire Transfer Form" at bounding box center [196, 426] width 210 height 13
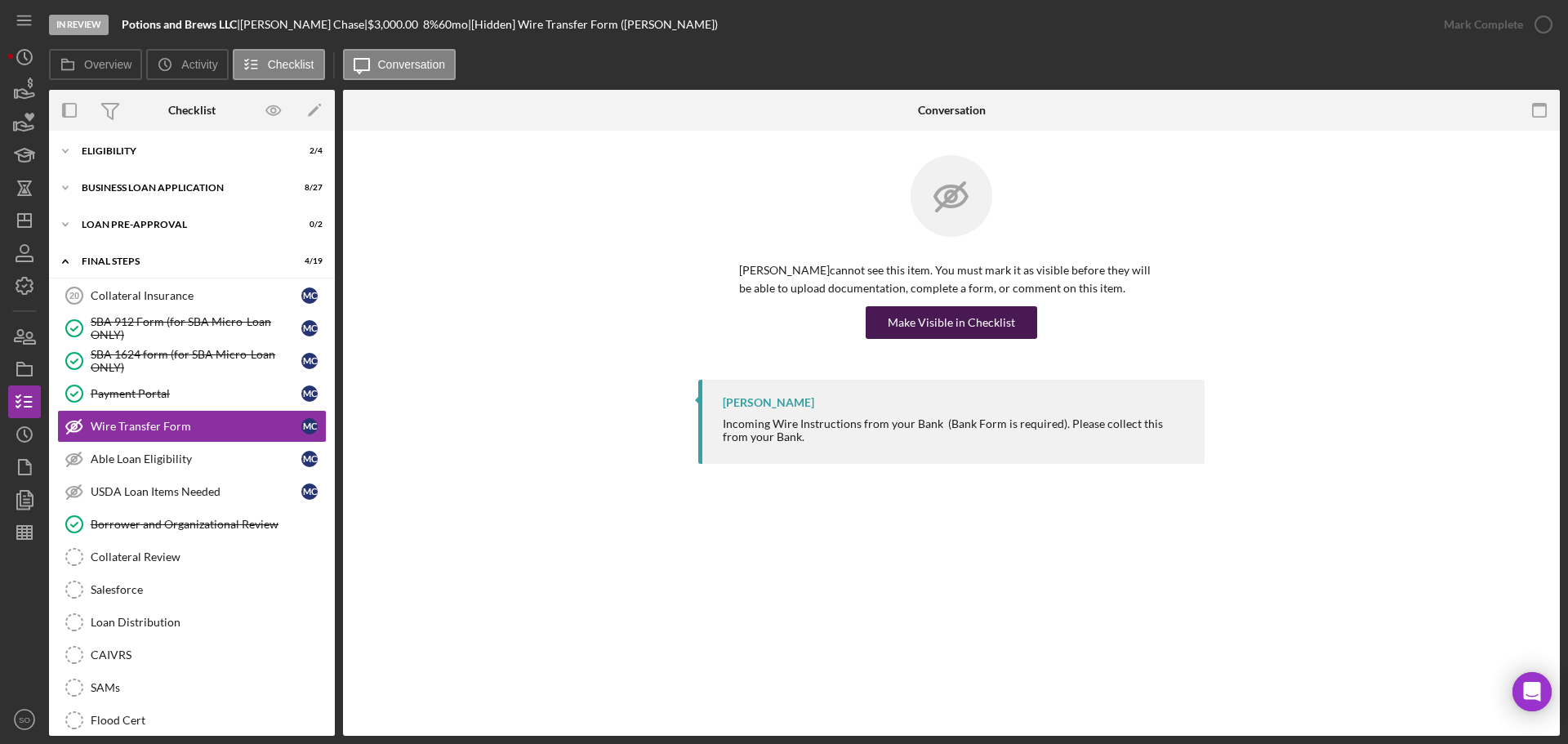
click at [957, 320] on div "Make Visible in Checklist" at bounding box center [952, 322] width 127 height 32
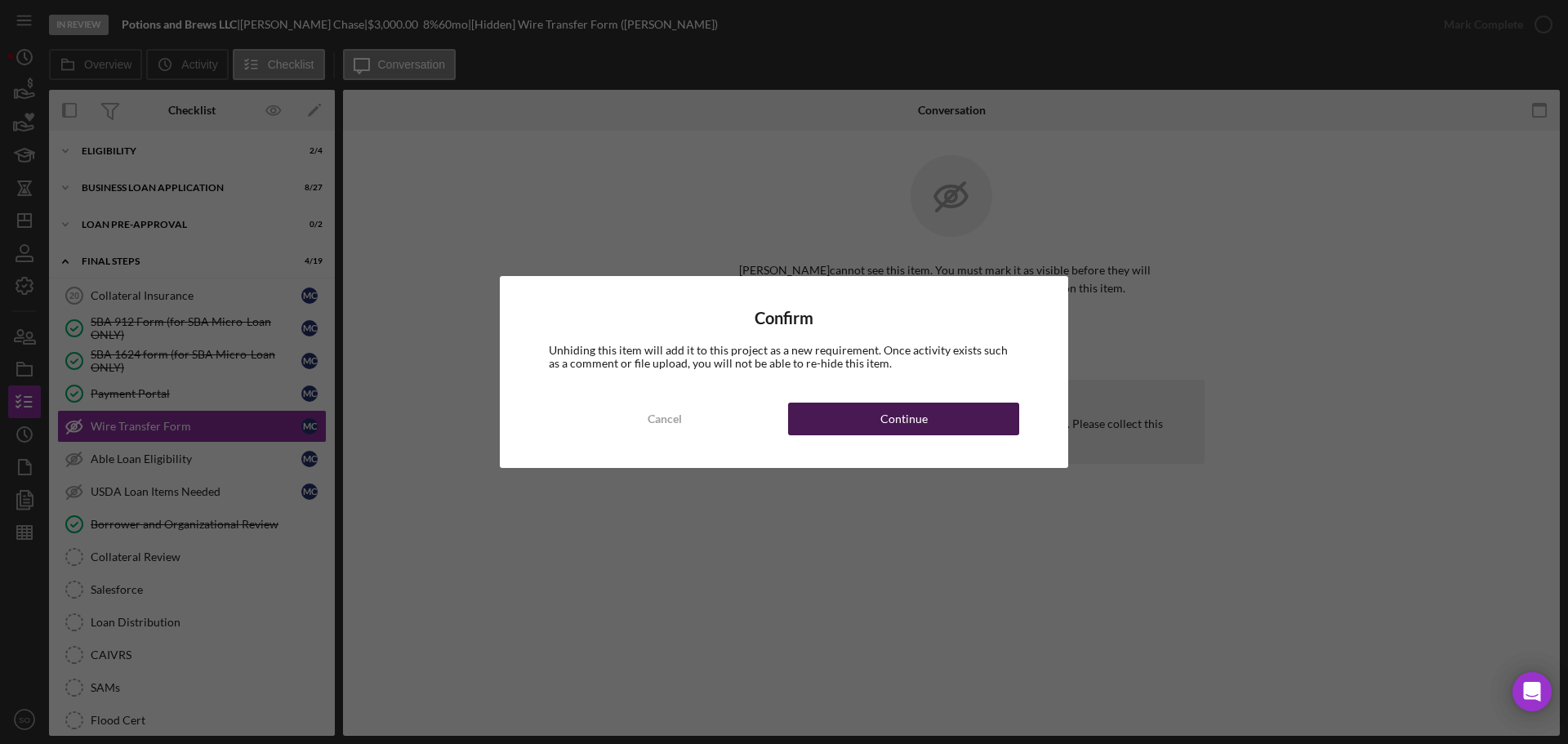
click at [948, 424] on button "Continue" at bounding box center [904, 418] width 231 height 32
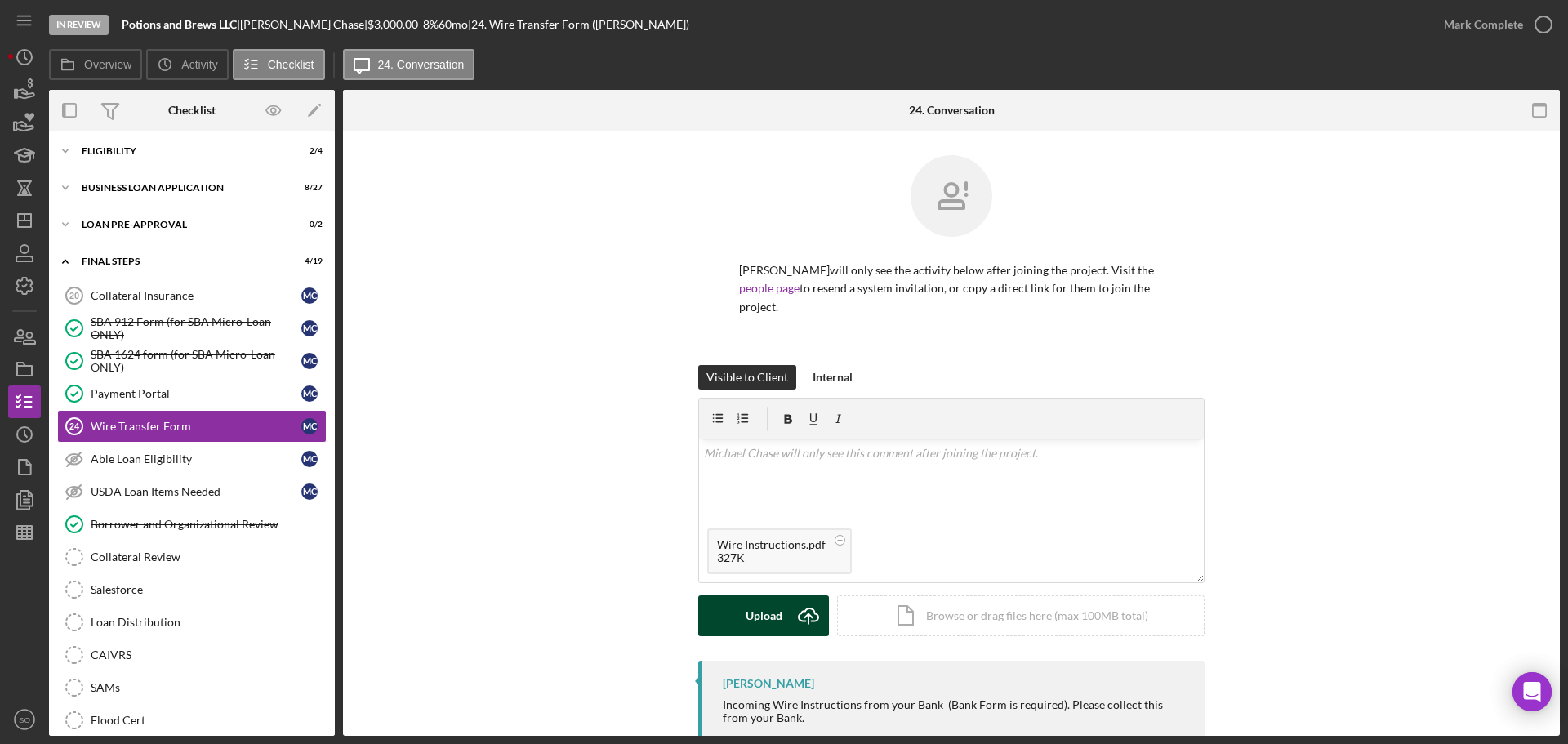
click at [760, 612] on div "Upload" at bounding box center [764, 616] width 37 height 41
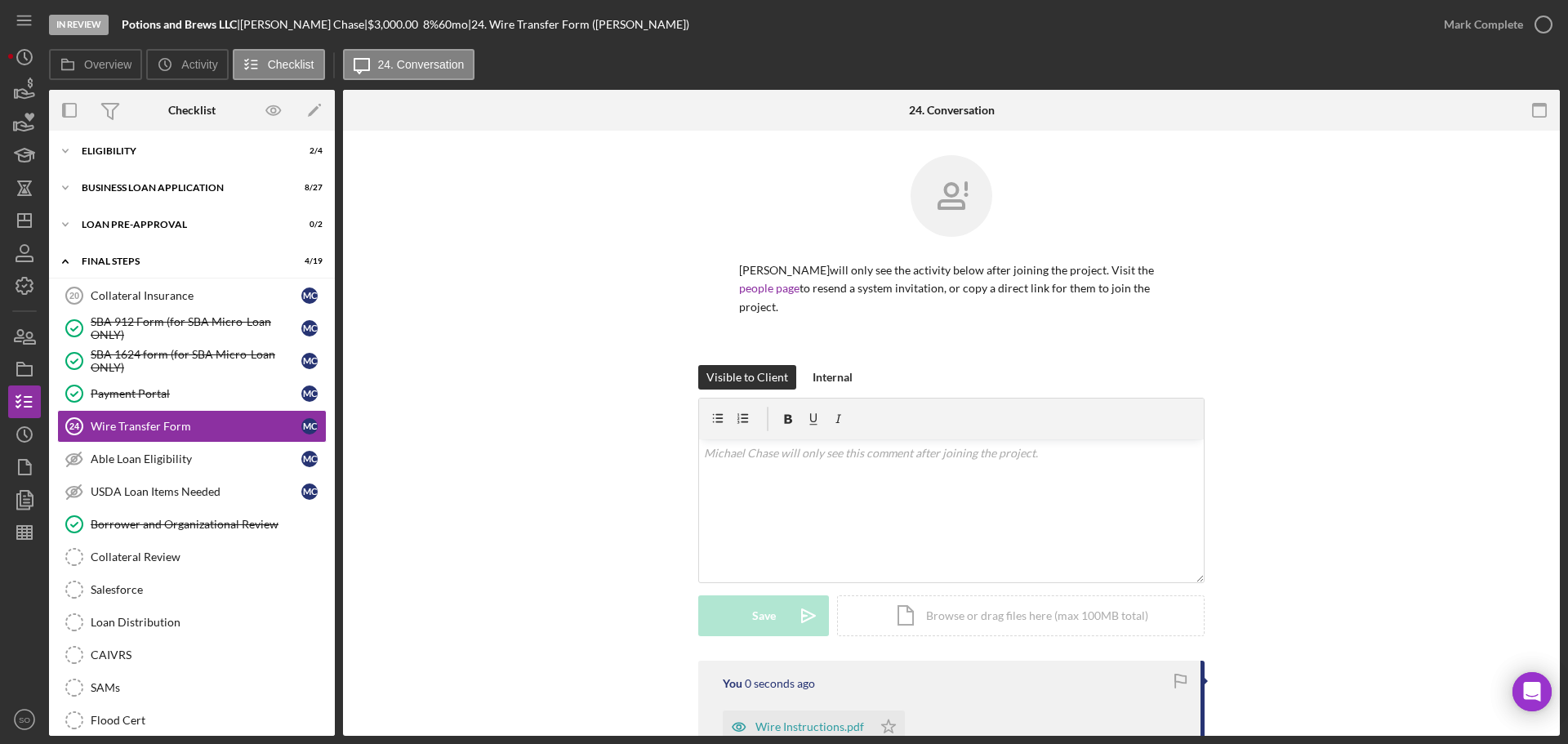
scroll to position [194, 0]
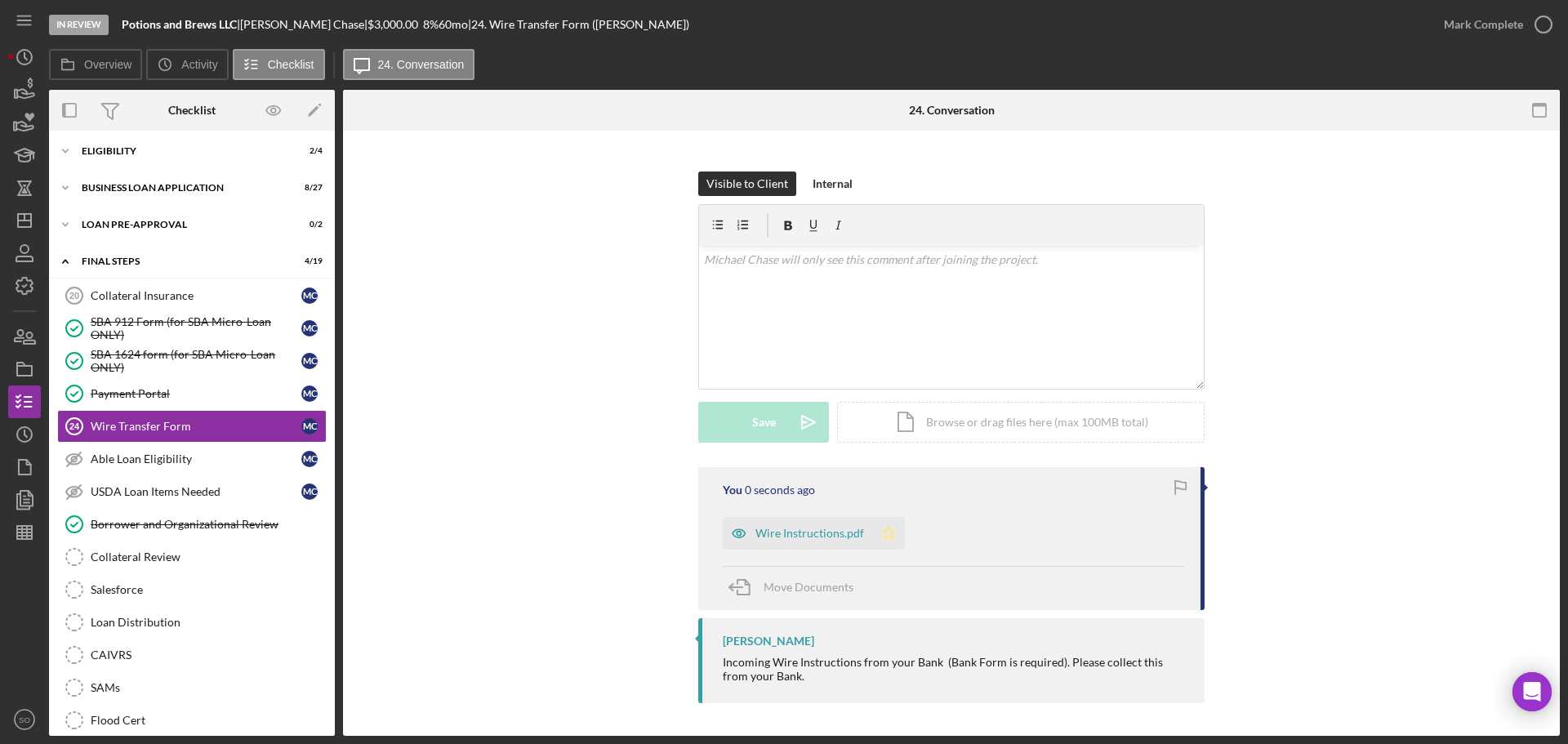
click at [882, 544] on icon "Icon/Star" at bounding box center [888, 533] width 32 height 32
click at [1470, 26] on div "Mark Complete" at bounding box center [1483, 24] width 79 height 32
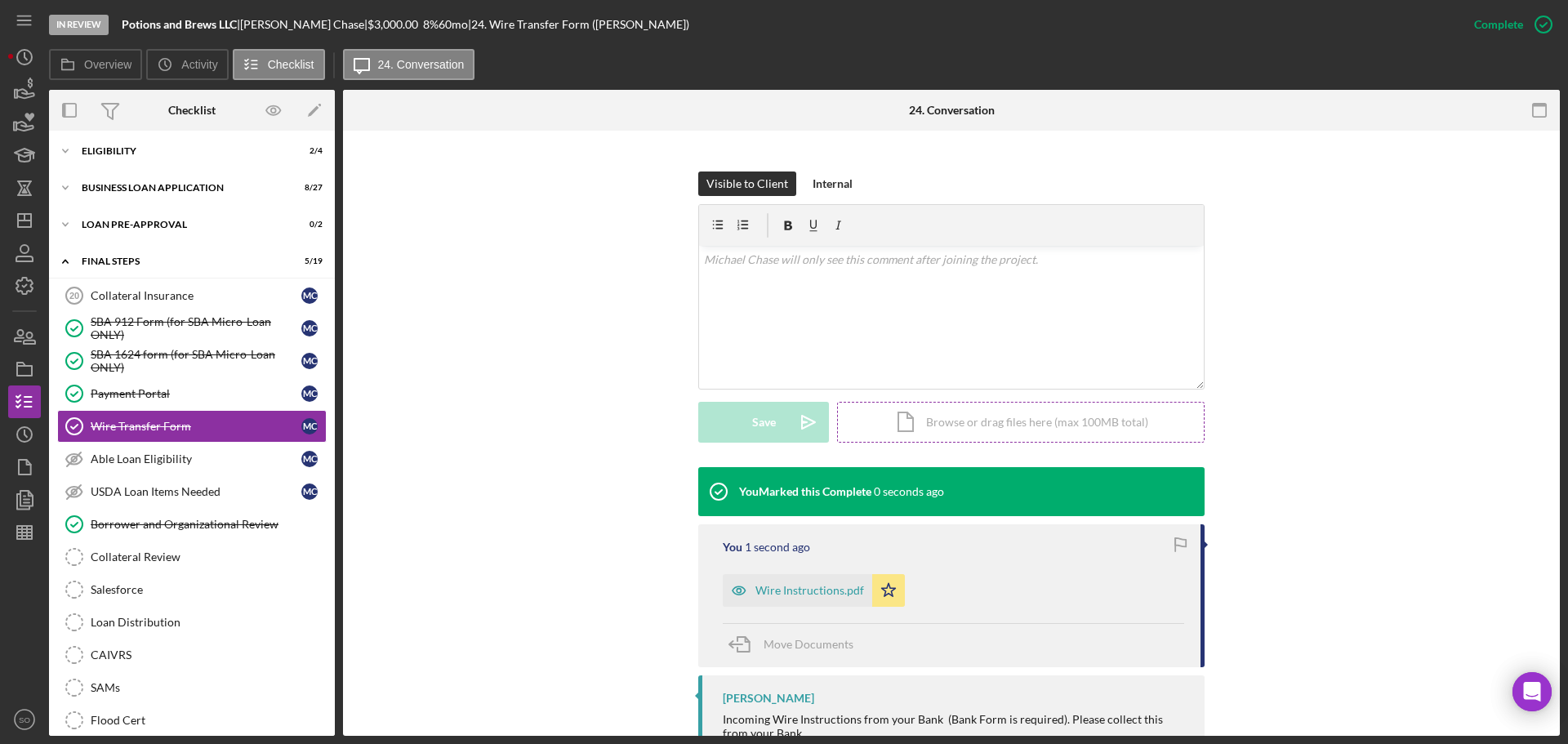
scroll to position [251, 0]
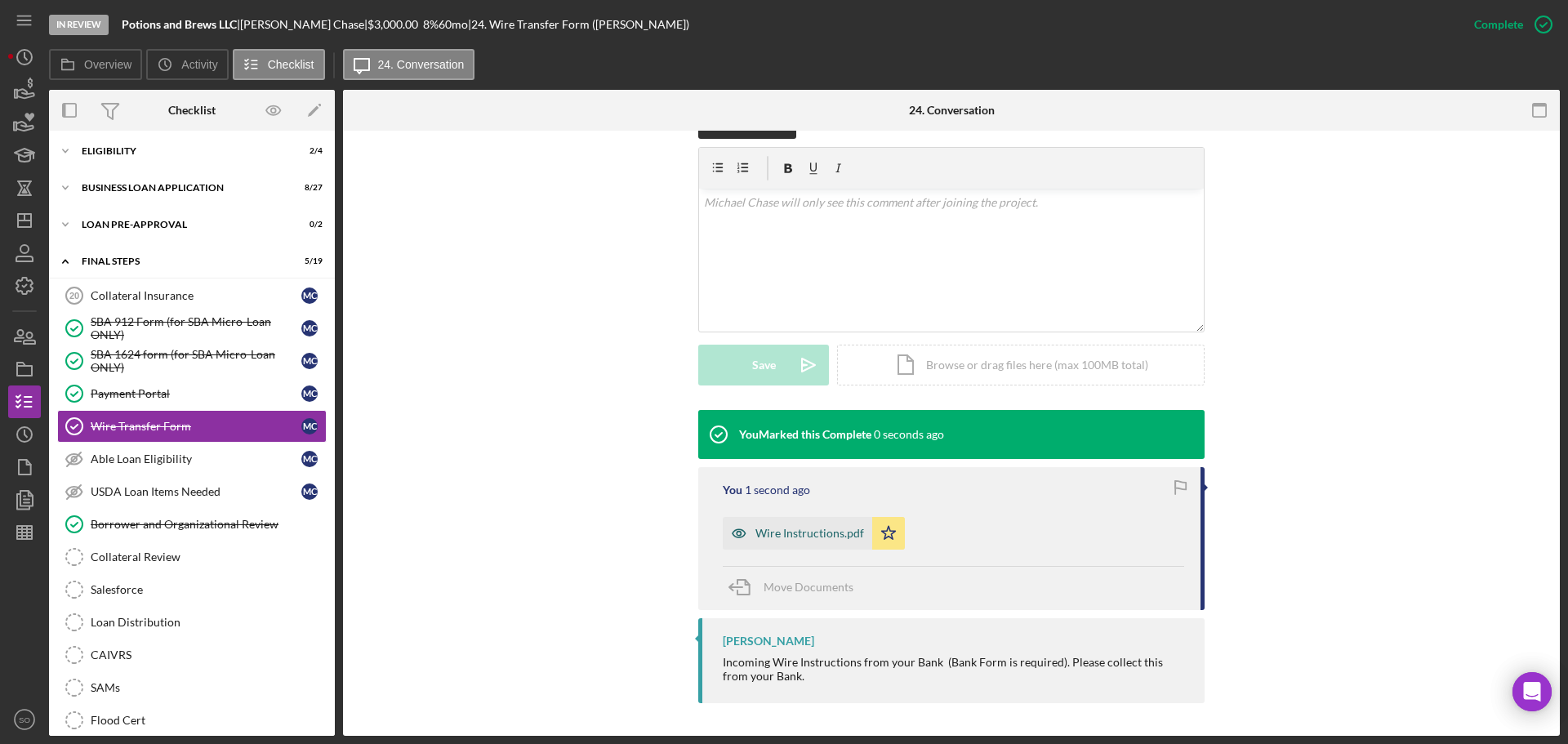
click at [837, 540] on div "Wire Instructions.pdf" at bounding box center [809, 533] width 108 height 13
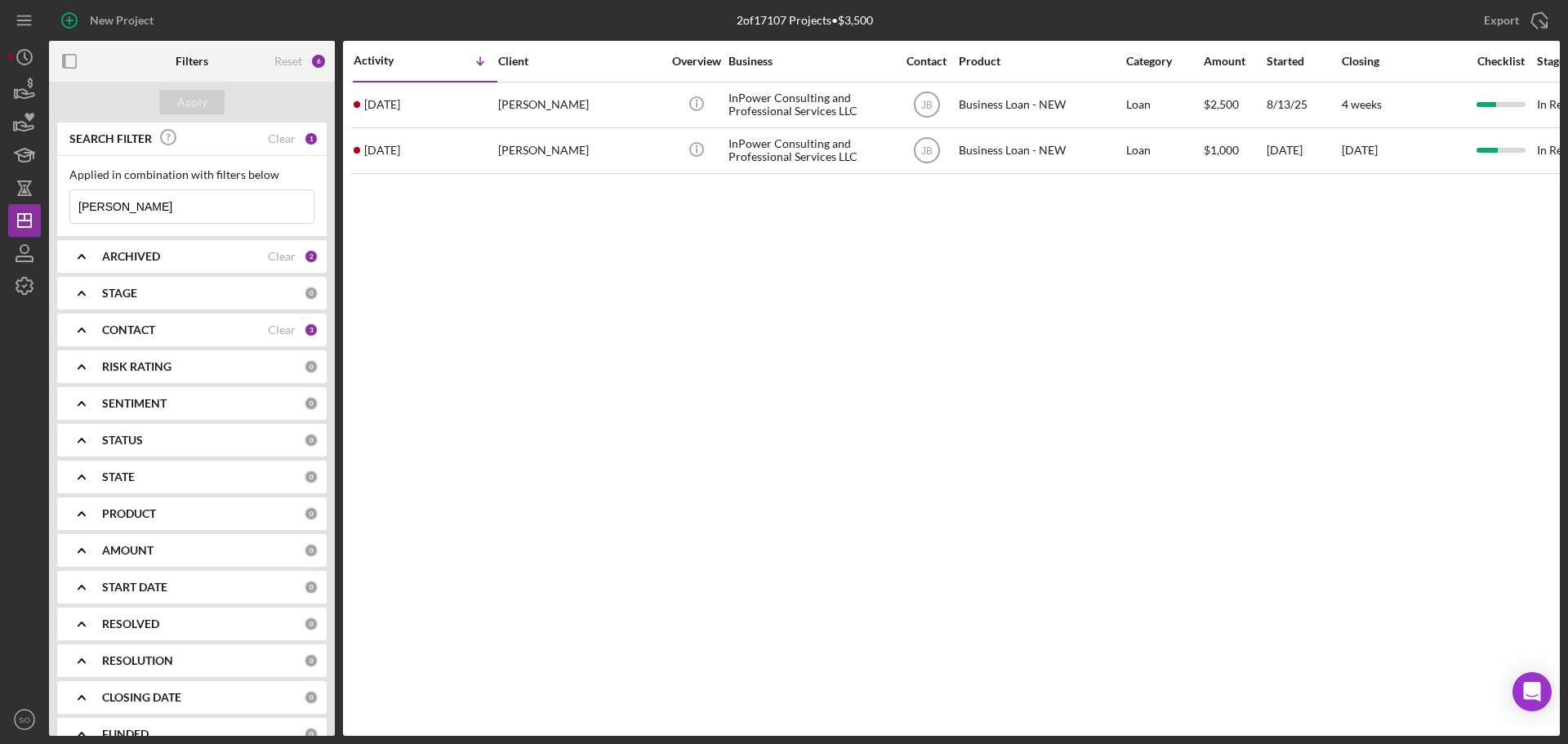
click at [161, 209] on input "[PERSON_NAME]" at bounding box center [191, 206] width 244 height 32
type input "[PERSON_NAME]"
click at [190, 105] on div "Apply" at bounding box center [192, 102] width 31 height 24
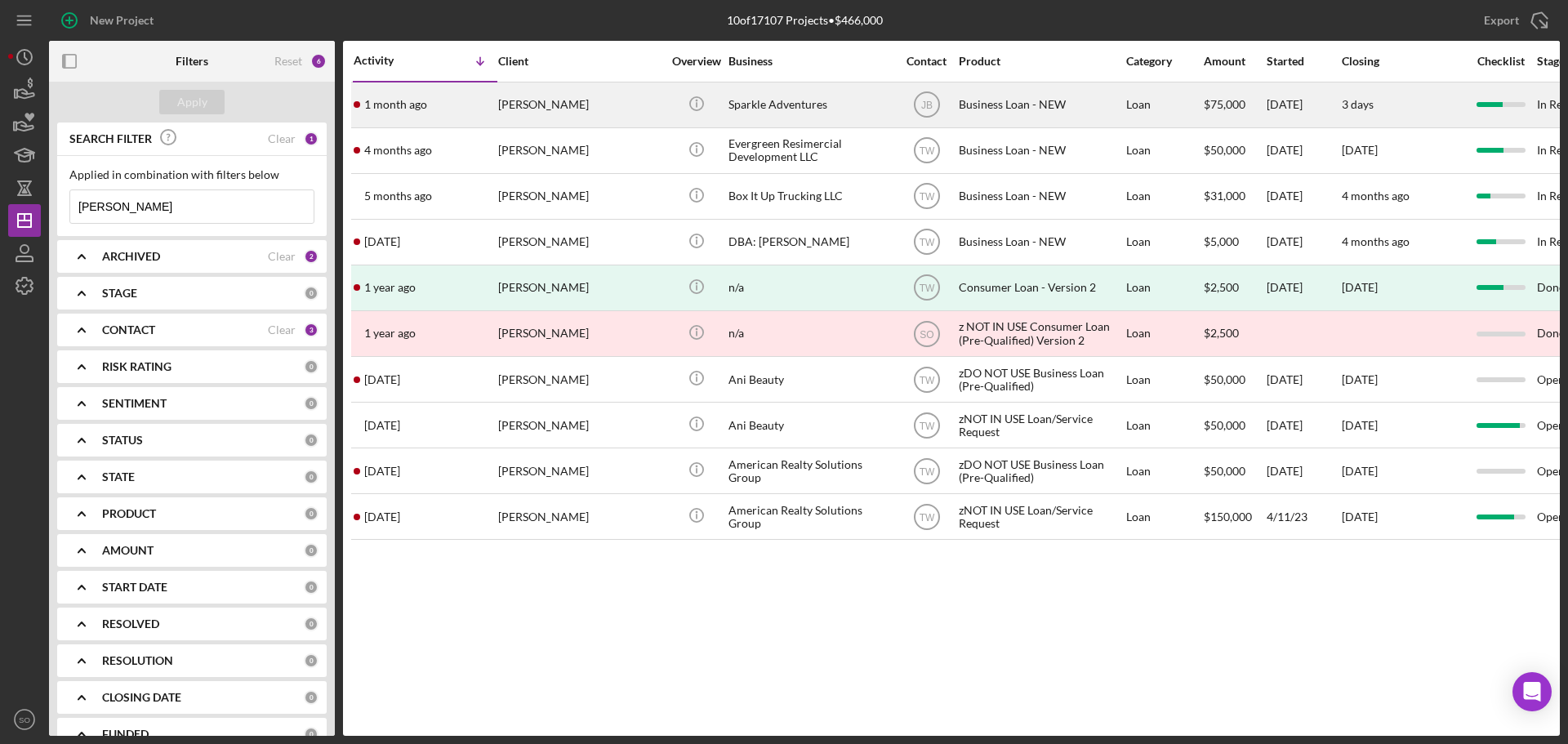
click at [516, 112] on div "[PERSON_NAME]" at bounding box center [580, 105] width 163 height 44
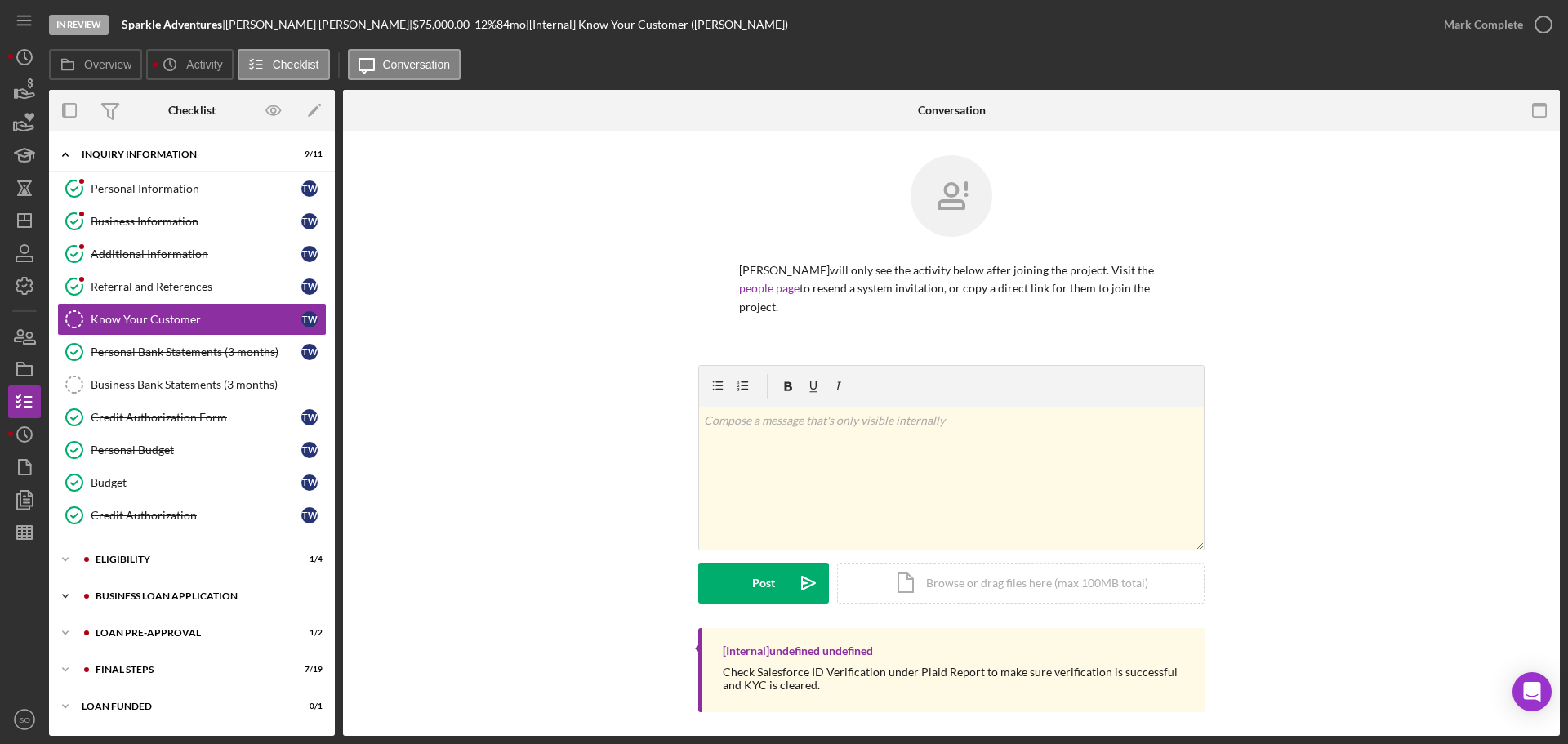
click at [162, 594] on div "BUSINESS LOAN APPLICATION" at bounding box center [204, 596] width 219 height 10
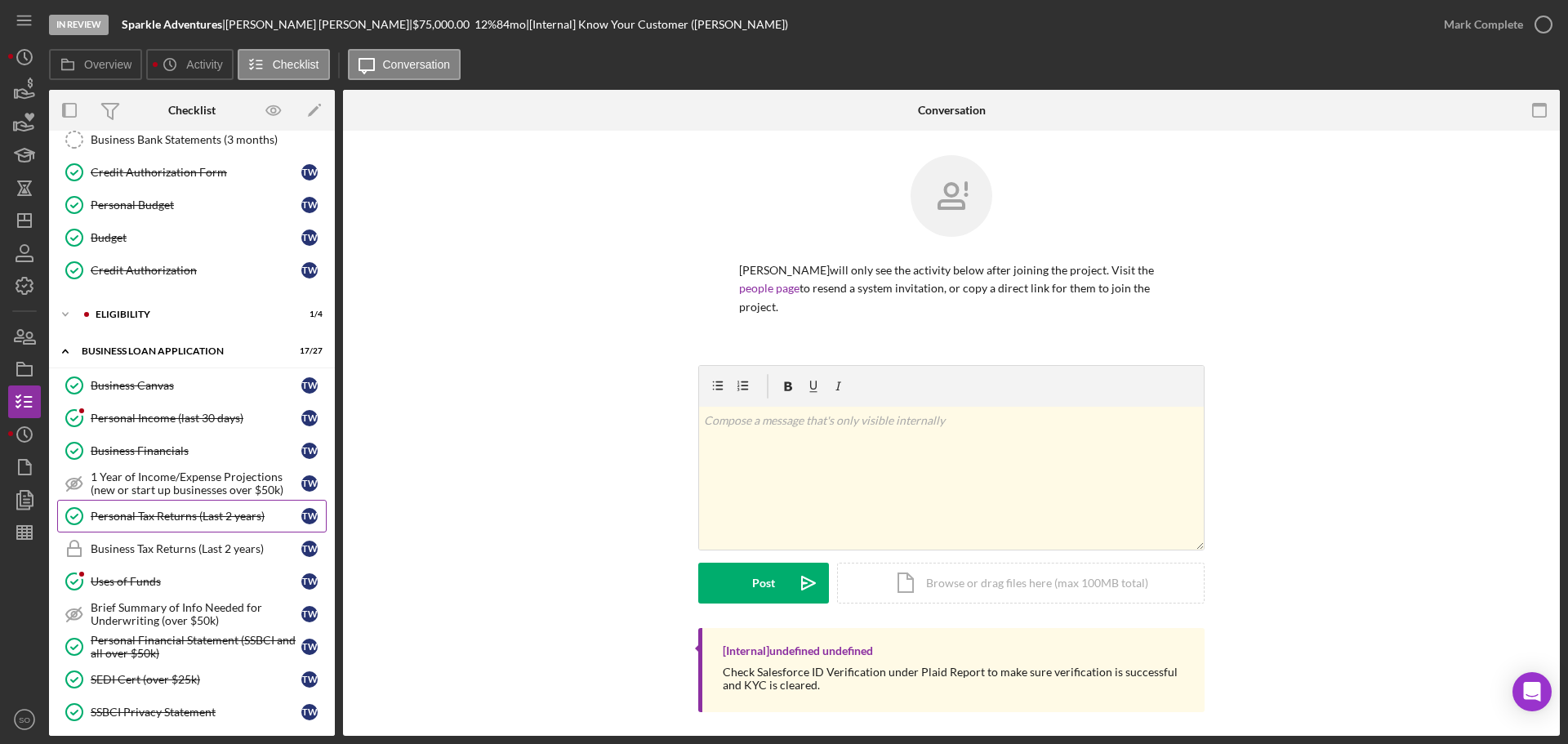
scroll to position [409, 0]
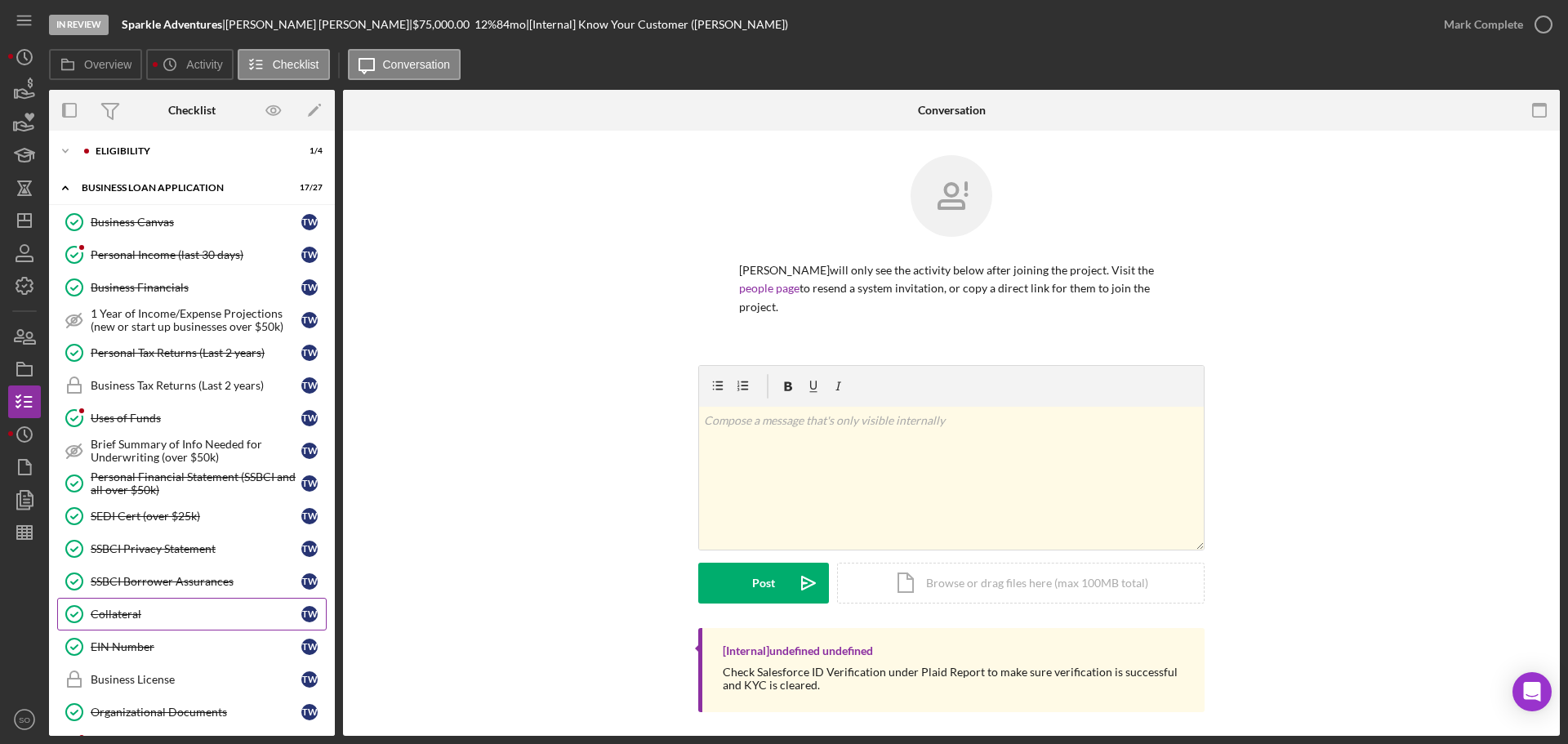
click at [147, 614] on div "Collateral" at bounding box center [196, 614] width 210 height 13
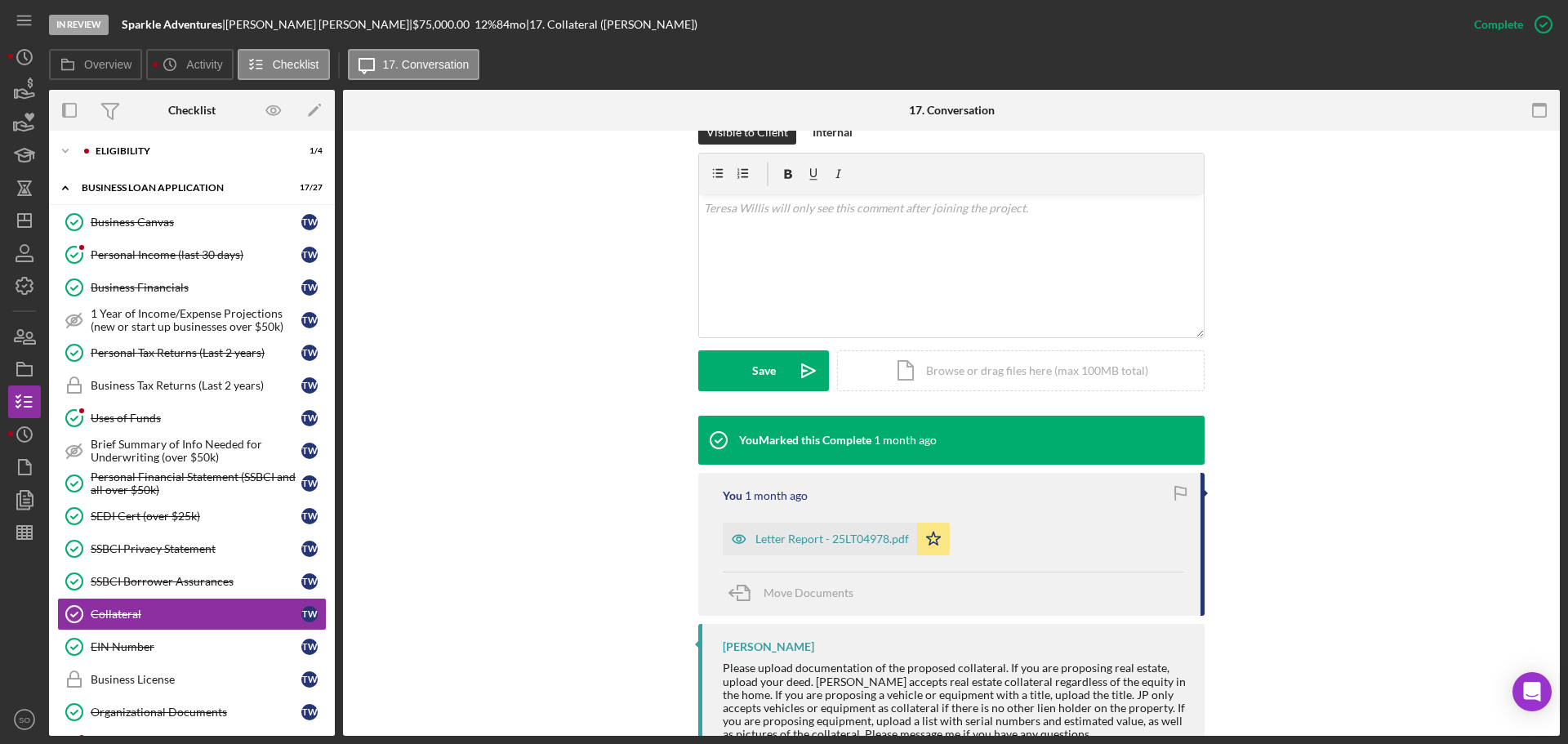
scroll to position [285, 0]
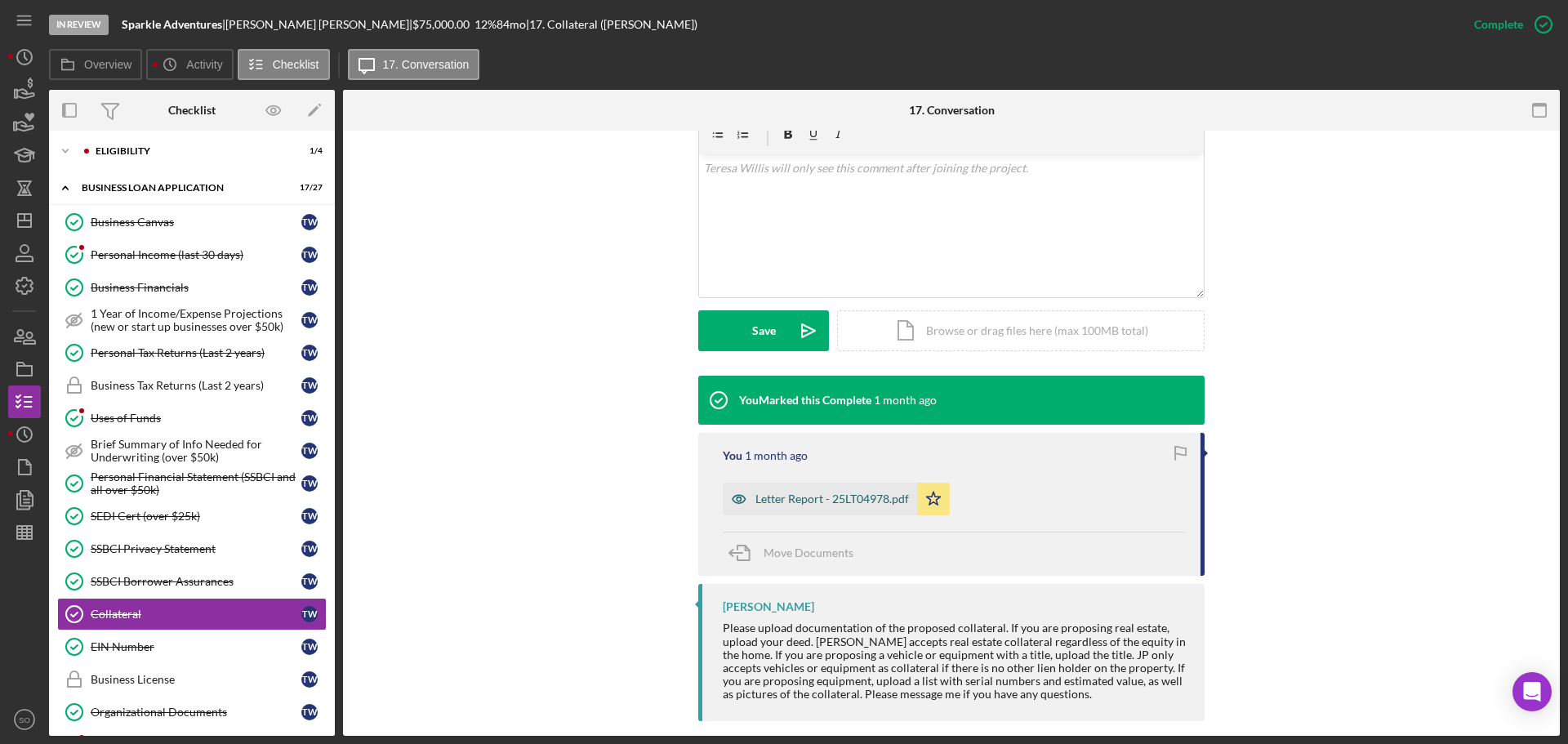
click at [799, 493] on div "Letter Report - 25LT04978.pdf" at bounding box center [832, 499] width 154 height 13
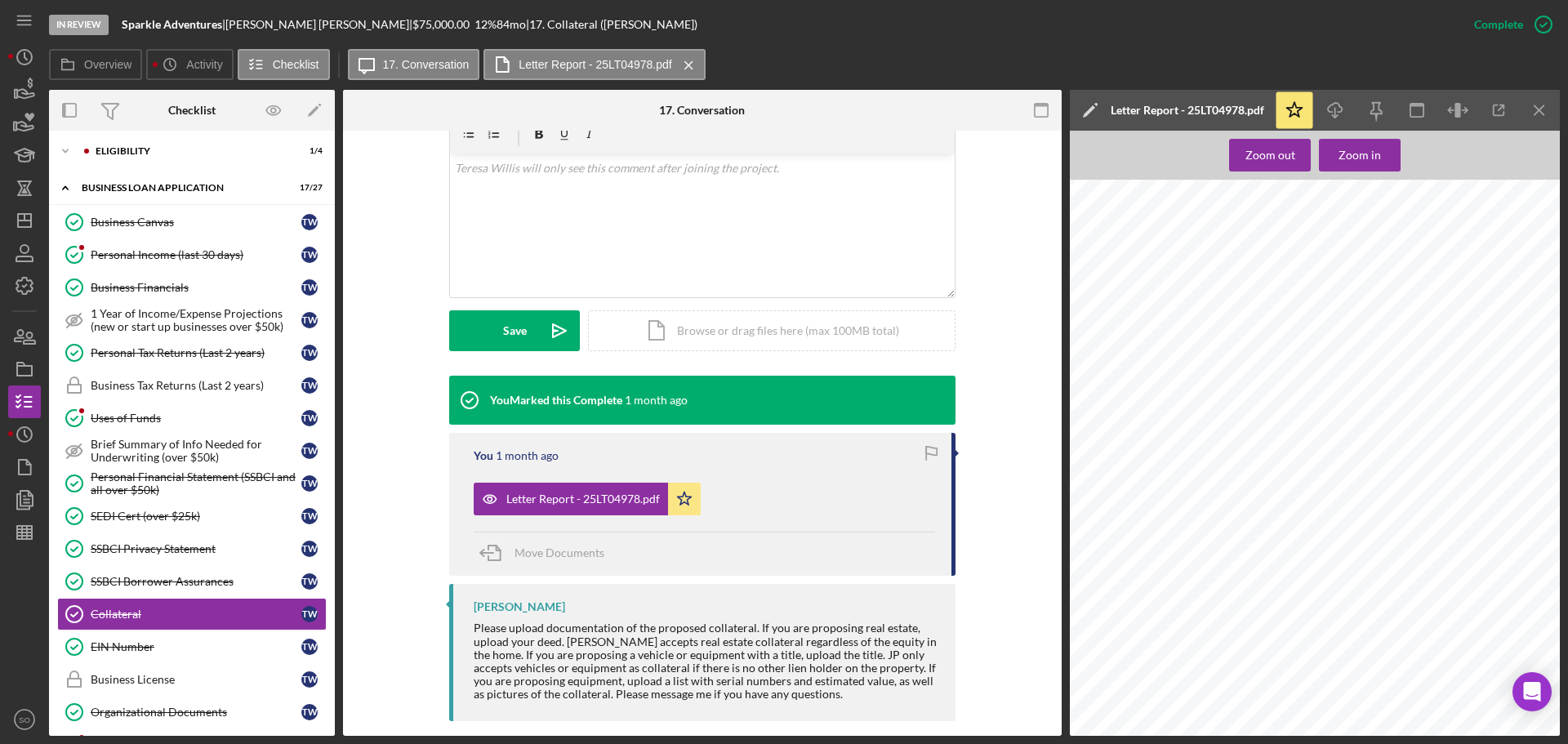
scroll to position [653, 0]
